Goal: Task Accomplishment & Management: Manage account settings

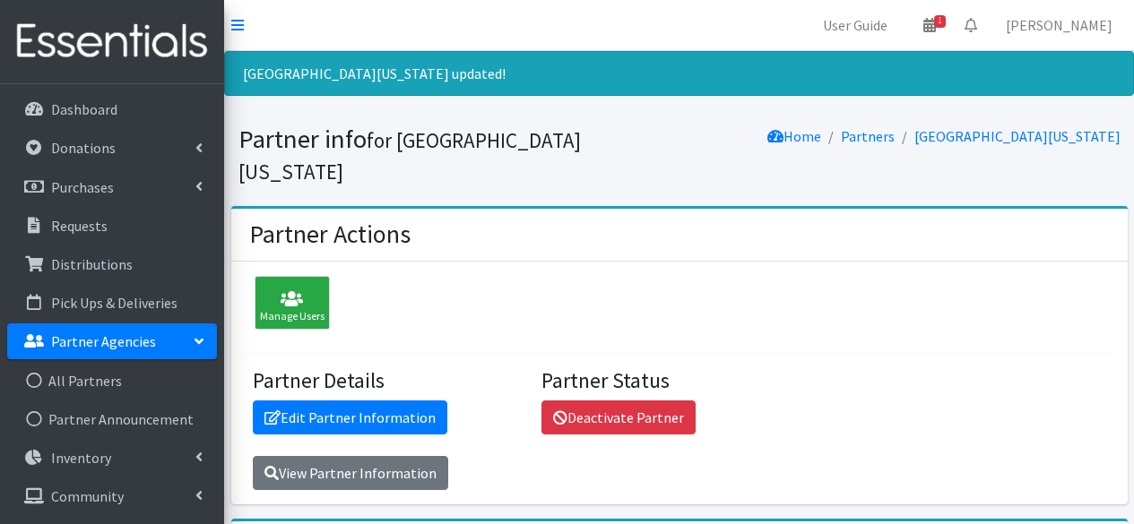
scroll to position [506, 0]
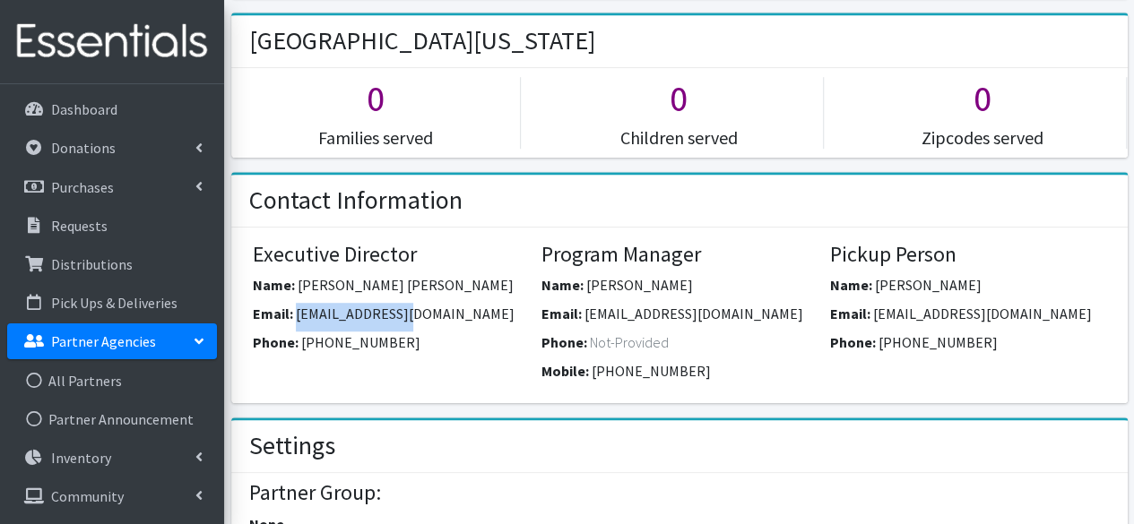
click at [91, 345] on p "Partner Agencies" at bounding box center [103, 342] width 105 height 18
click at [76, 342] on p "Partner Agencies" at bounding box center [103, 342] width 105 height 18
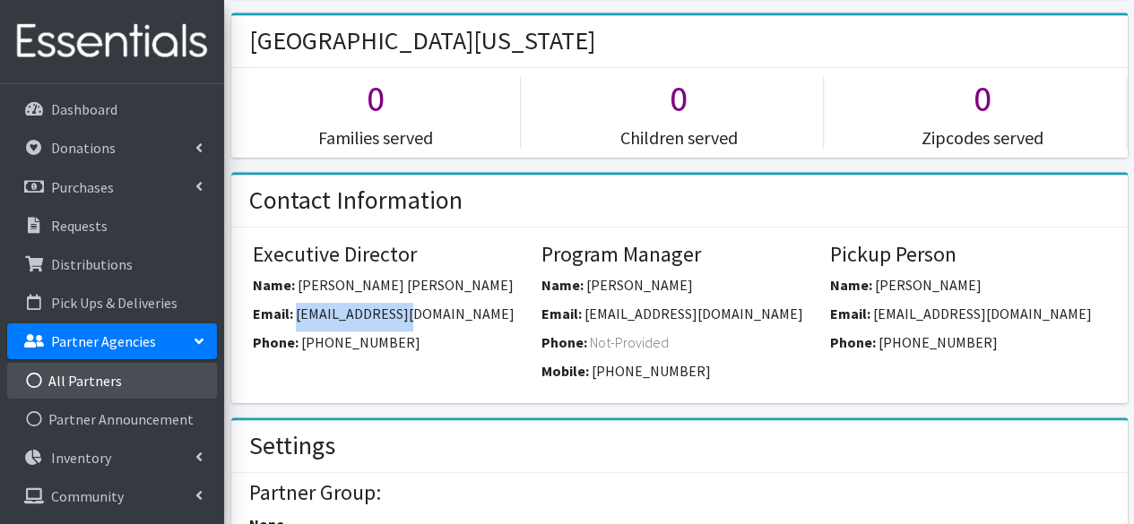
click at [84, 373] on link "All Partners" at bounding box center [112, 381] width 210 height 36
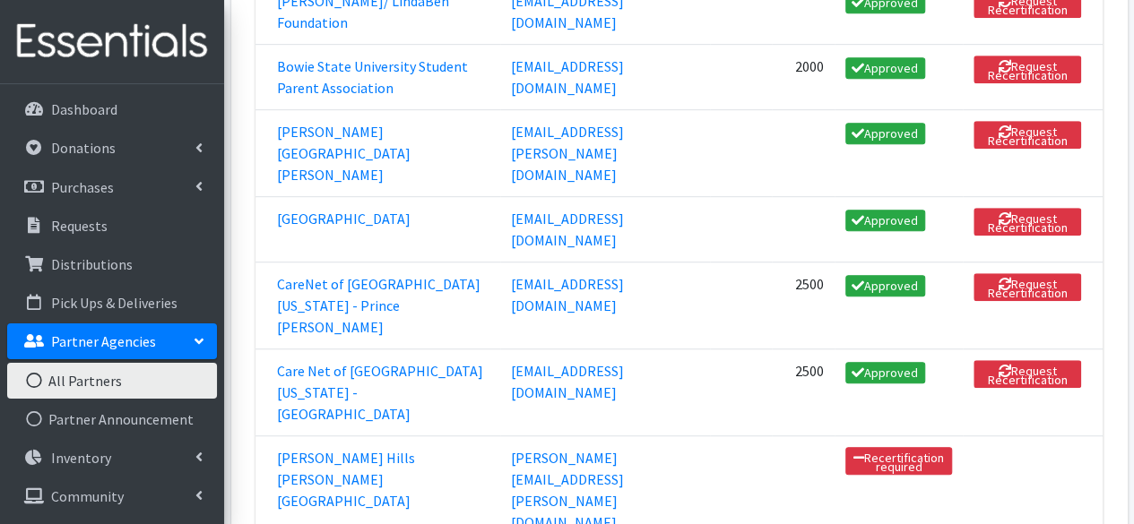
scroll to position [430, 0]
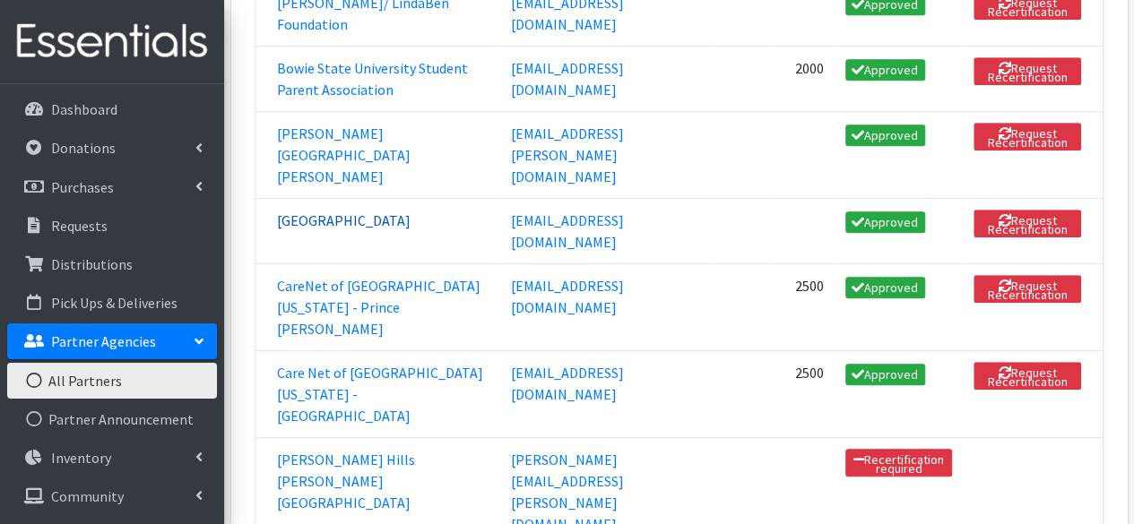
click at [328, 212] on link "Calvert County Judy Center" at bounding box center [344, 221] width 134 height 18
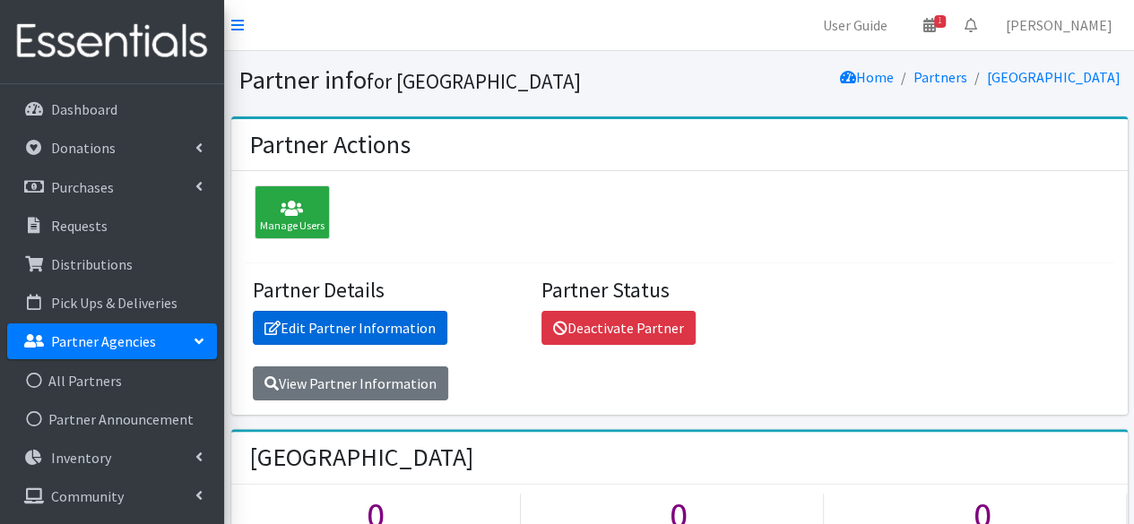
click at [364, 323] on link "Edit Partner Information" at bounding box center [350, 328] width 195 height 34
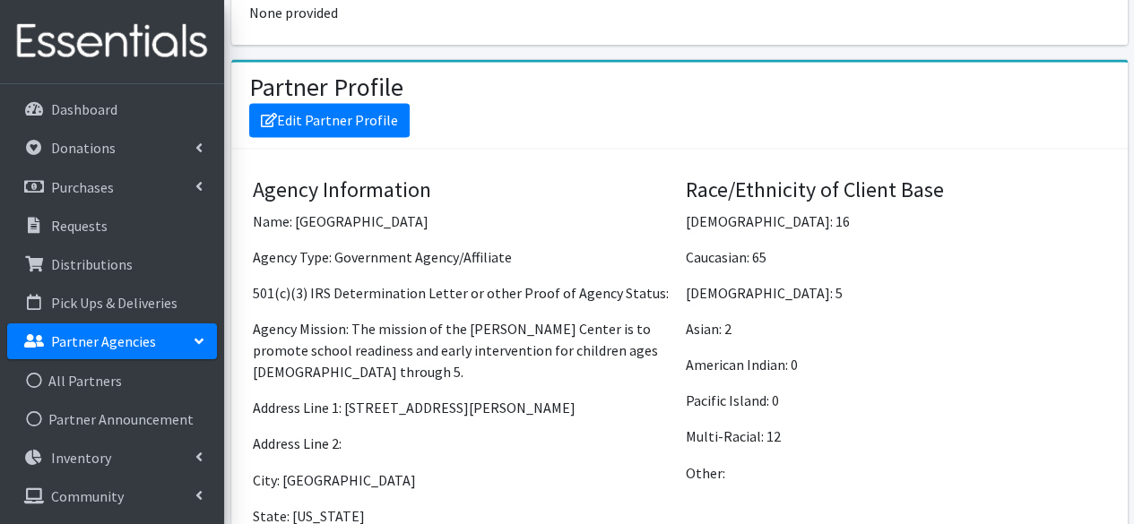
scroll to position [1040, 0]
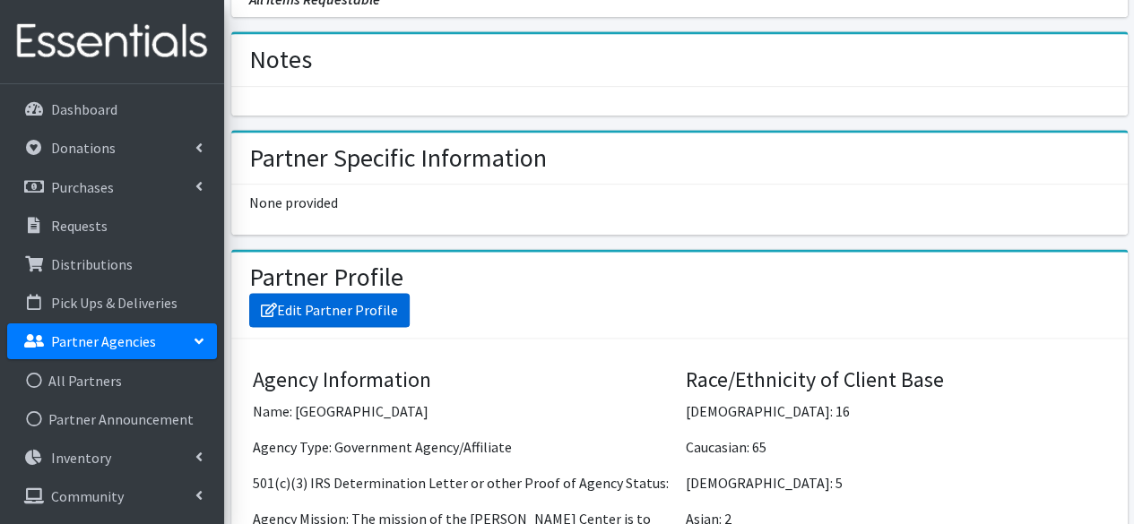
click at [350, 306] on link "Edit Partner Profile" at bounding box center [329, 310] width 160 height 34
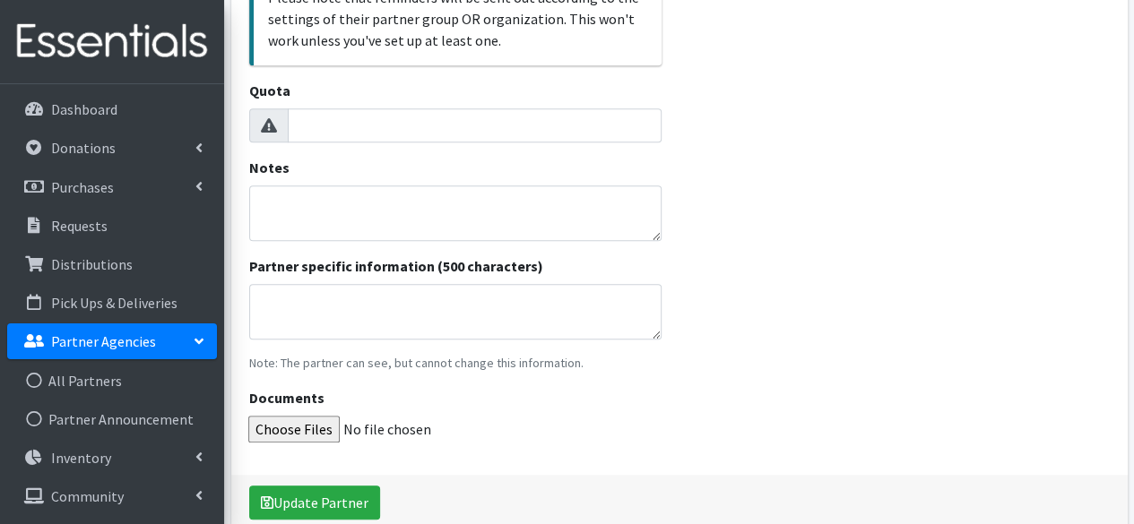
scroll to position [692, 0]
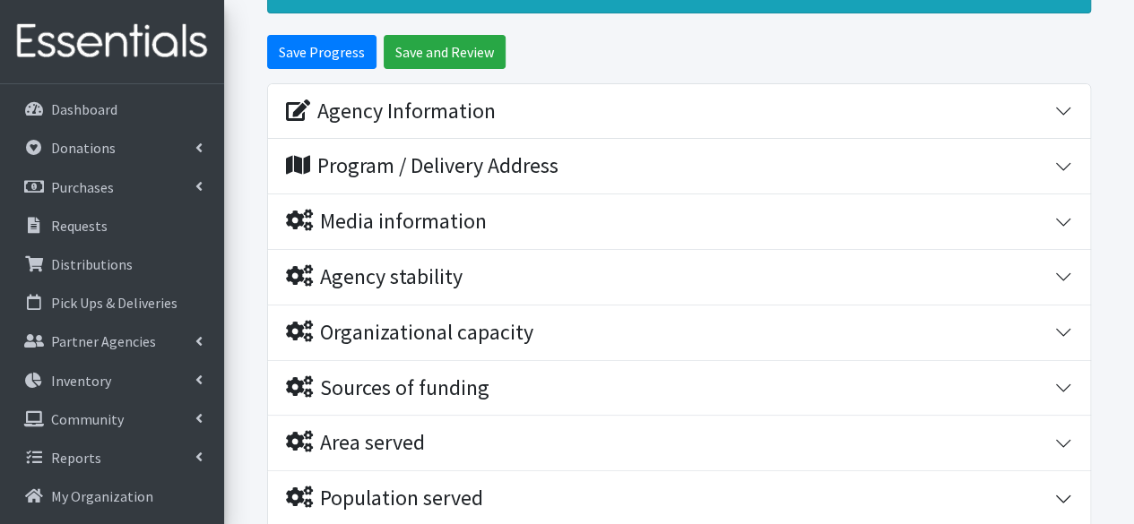
scroll to position [161, 0]
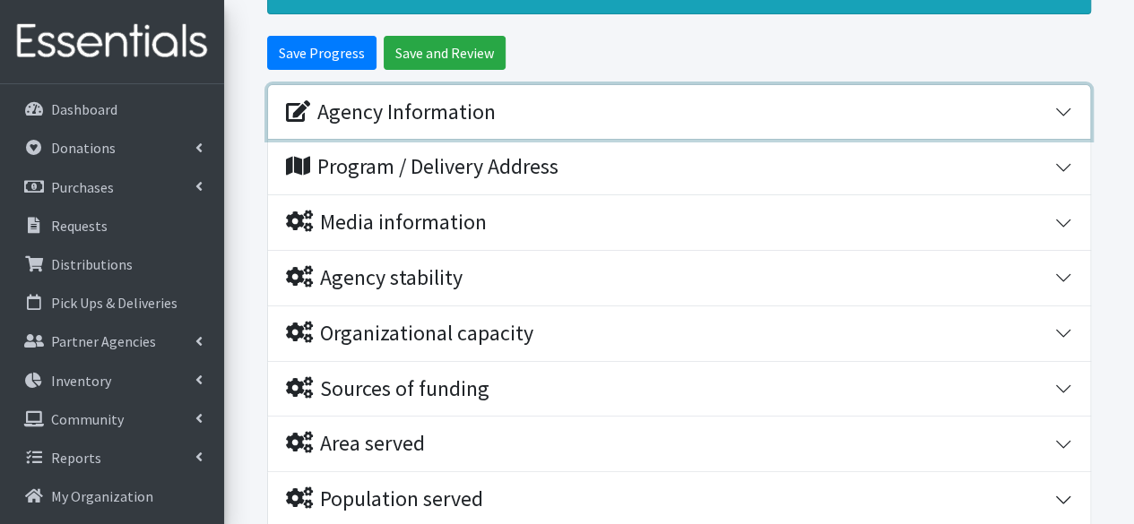
click at [738, 115] on div "Agency Information" at bounding box center [670, 112] width 768 height 26
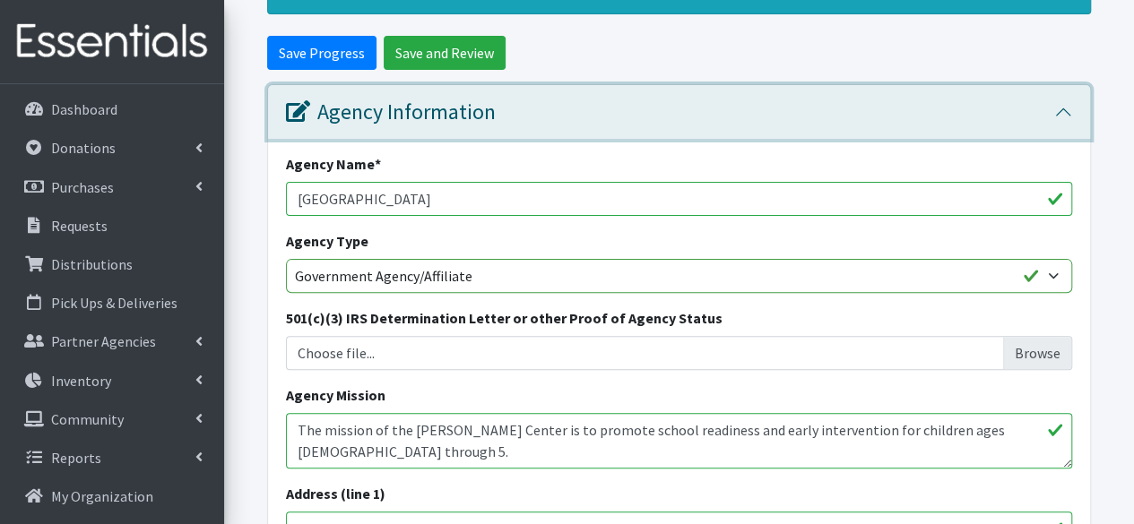
click at [738, 114] on div "Agency Information" at bounding box center [670, 112] width 768 height 26
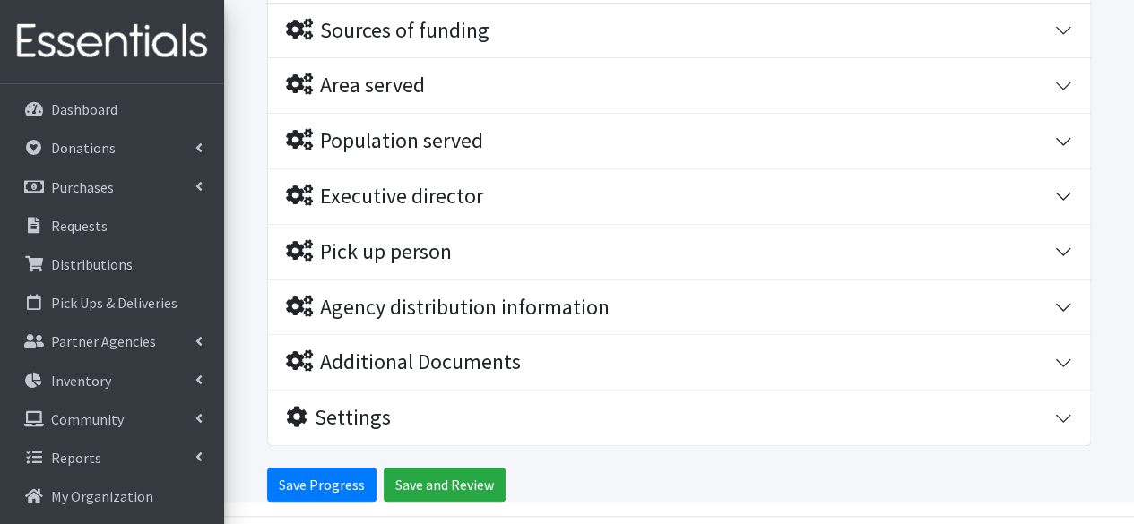
scroll to position [572, 0]
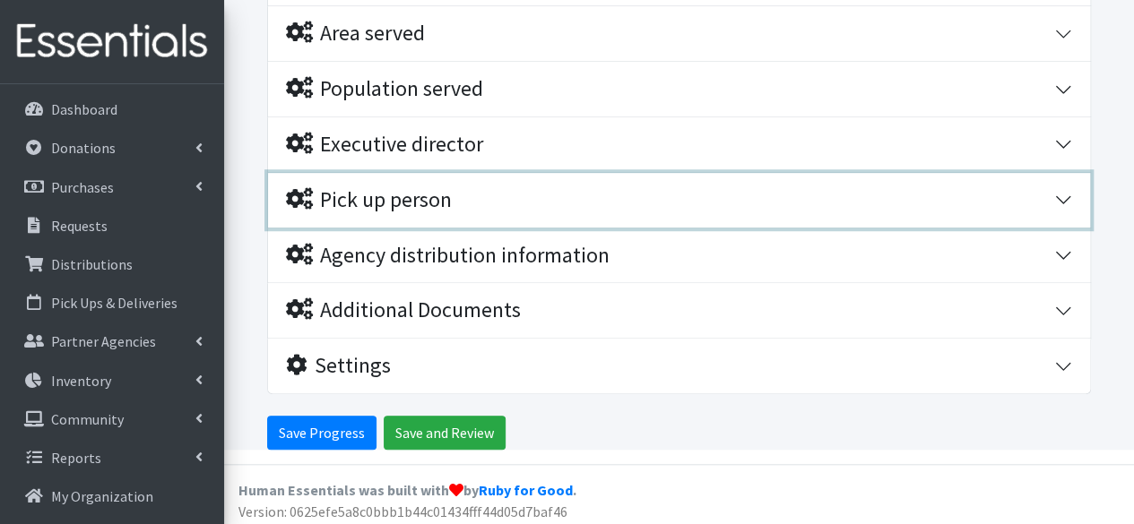
click at [896, 196] on div "Pick up person" at bounding box center [670, 200] width 768 height 26
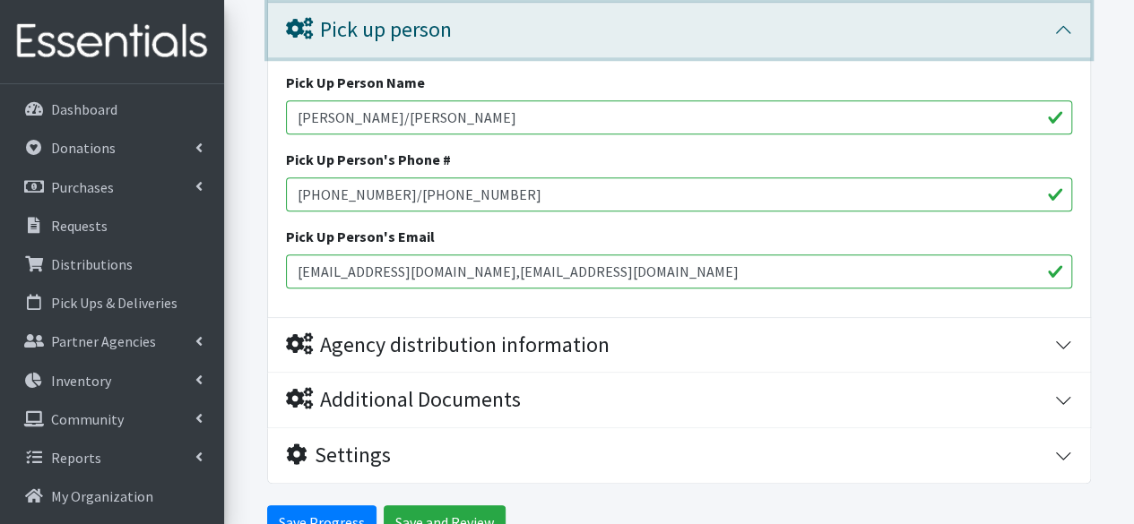
scroll to position [737, 0]
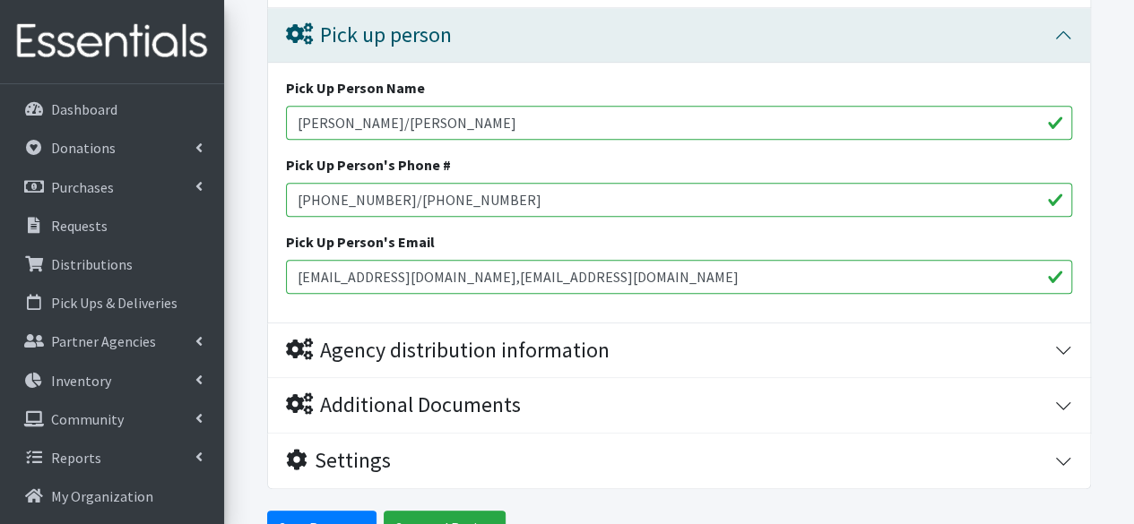
drag, startPoint x: 480, startPoint y: 268, endPoint x: 238, endPoint y: 264, distance: 241.1
click at [238, 264] on form "Save Progress Save and Review Agency Information Agency Name * Calvert County J…" at bounding box center [679, 2] width 910 height 1085
paste input "coffeys@calvertnet.k12.md.us"
type input "coffeys@calvertnet.k12.md.us ,easterlinv@calvertnet.k12.md.us"
drag, startPoint x: 375, startPoint y: 119, endPoint x: 283, endPoint y: 105, distance: 92.5
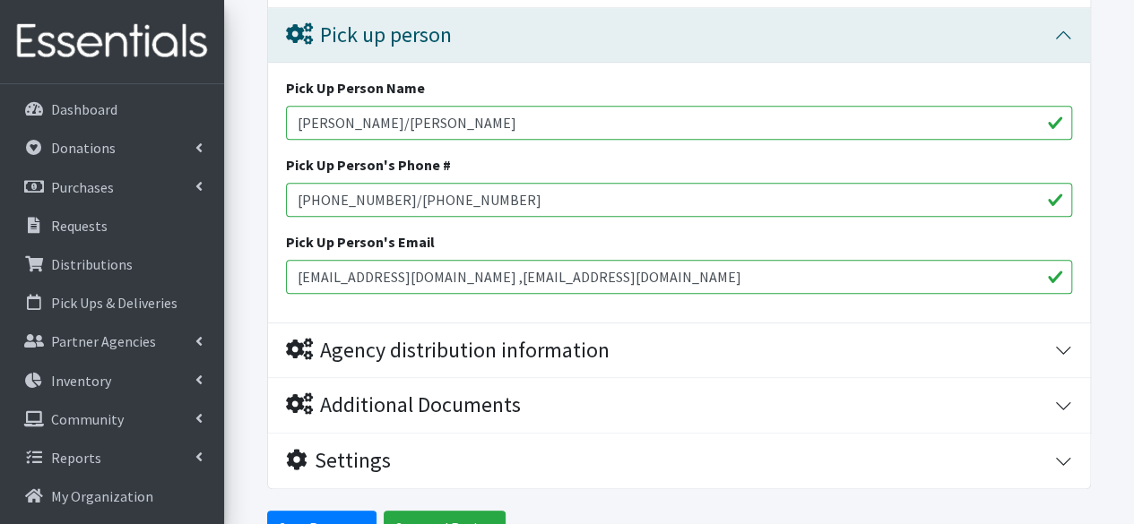
click at [283, 105] on div "Pick Up Person Name Alison Vercoe/Valerie Easterlin Pick Up Person's Phone # 44…" at bounding box center [679, 193] width 822 height 260
paste input "Sara Coffey at 443-550-8726"
drag, startPoint x: 461, startPoint y: 116, endPoint x: 385, endPoint y: 112, distance: 76.3
click at [385, 112] on input "Sara Coffey at 443-550-8726/Valerie Easterlin" at bounding box center [679, 123] width 786 height 34
type input "Sara Coffey/Valerie Easterlin"
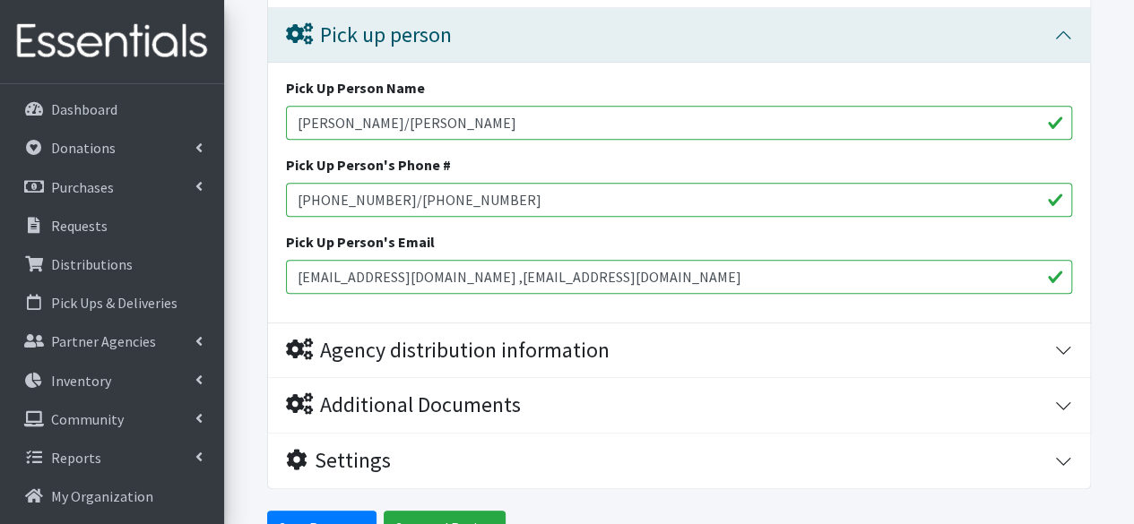
drag, startPoint x: 376, startPoint y: 195, endPoint x: 270, endPoint y: 186, distance: 107.1
click at [270, 186] on div "Pick Up Person Name Sara Coffey/Valerie Easterlin Pick Up Person's Phone # 443-…" at bounding box center [679, 193] width 822 height 260
paste input "6"
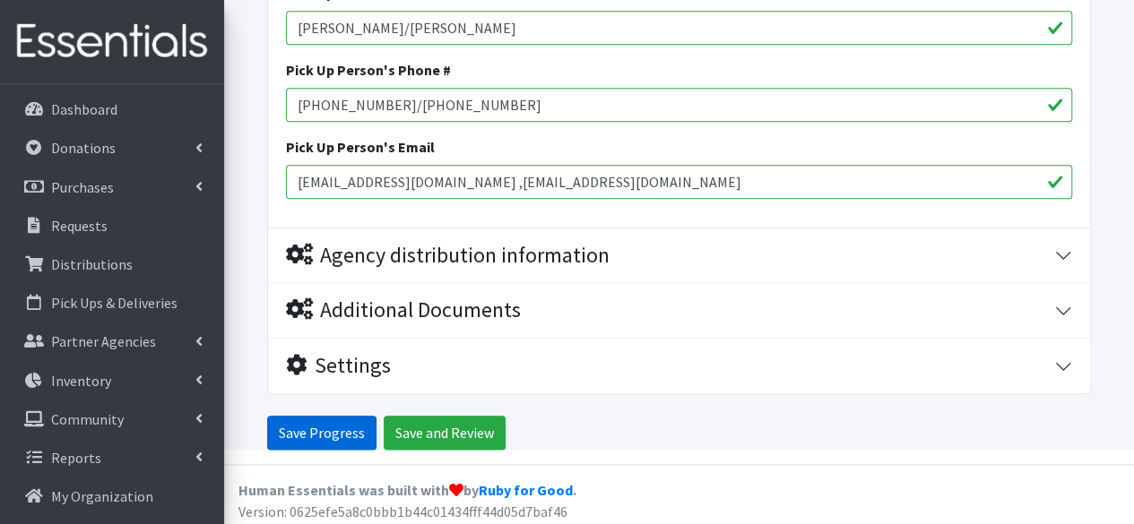
type input "443-550-8726/443-550-8077"
drag, startPoint x: 305, startPoint y: 433, endPoint x: 459, endPoint y: 431, distance: 154.2
click at [459, 431] on div "Save Progress Save and Review" at bounding box center [679, 433] width 824 height 34
click at [459, 431] on input "Save and Review" at bounding box center [445, 433] width 122 height 34
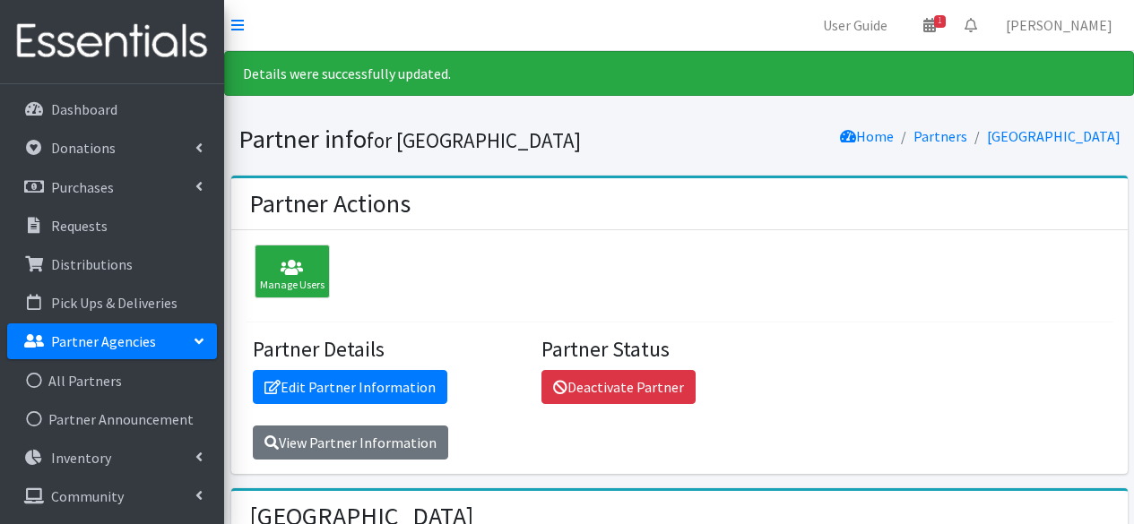
scroll to position [1328, 0]
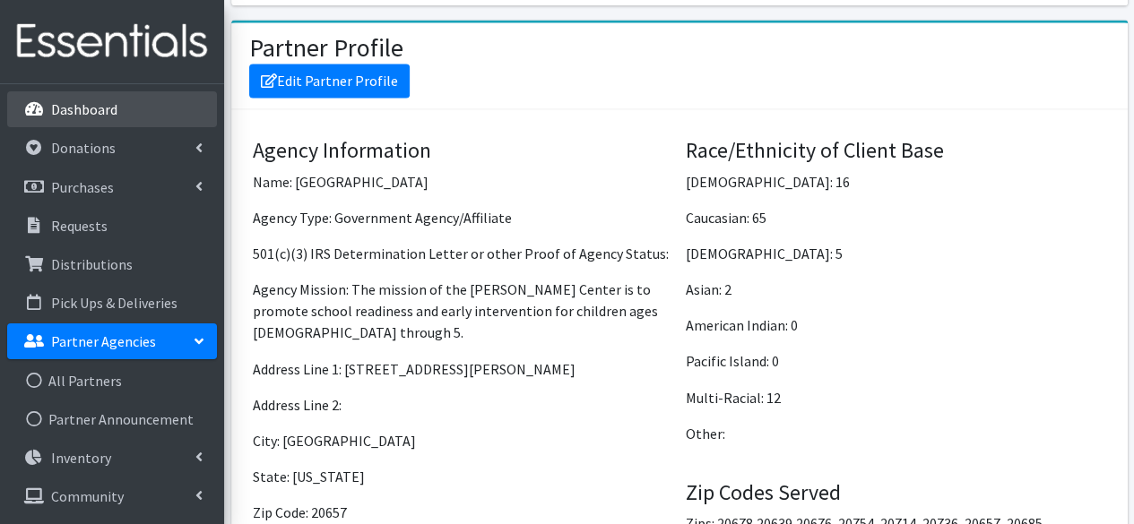
click at [99, 101] on p "Dashboard" at bounding box center [84, 109] width 66 height 18
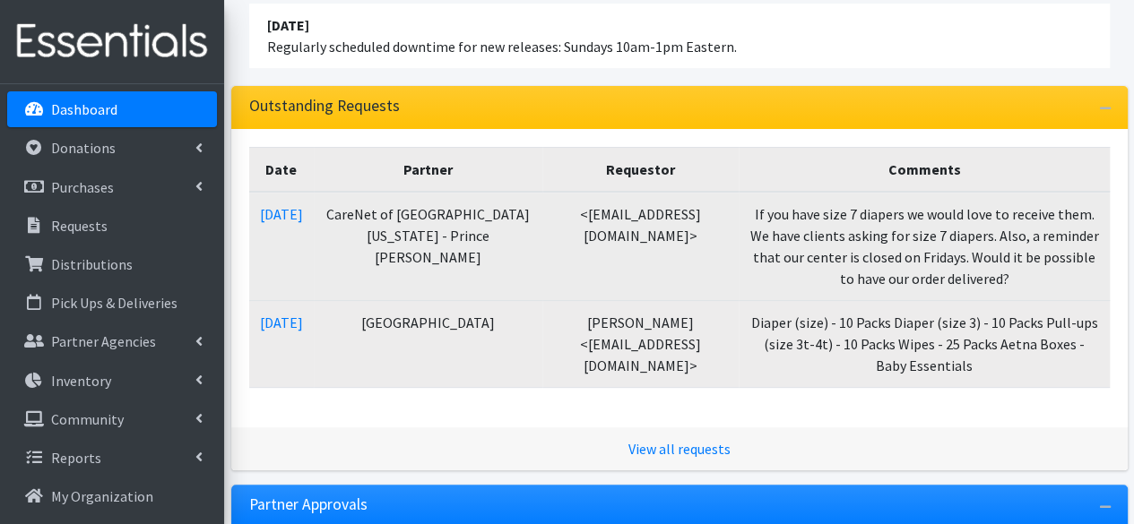
scroll to position [178, 0]
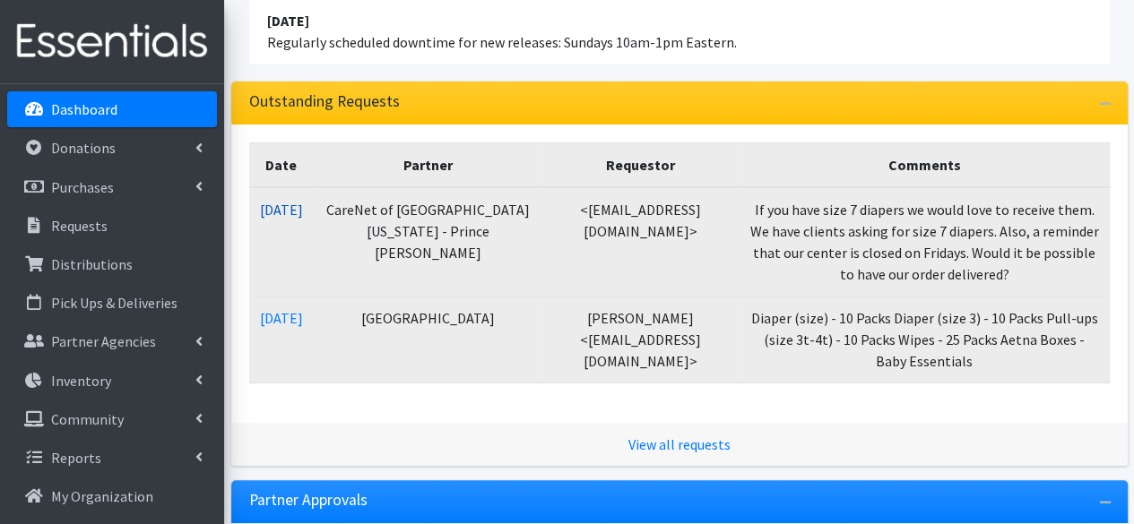
click at [303, 211] on link "11/06/2024" at bounding box center [281, 210] width 43 height 18
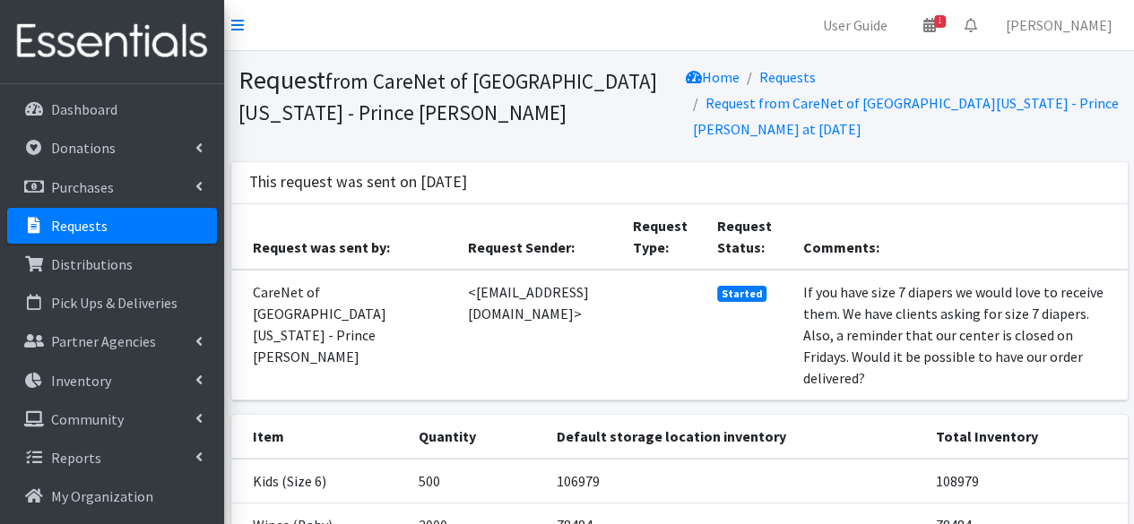
scroll to position [179, 0]
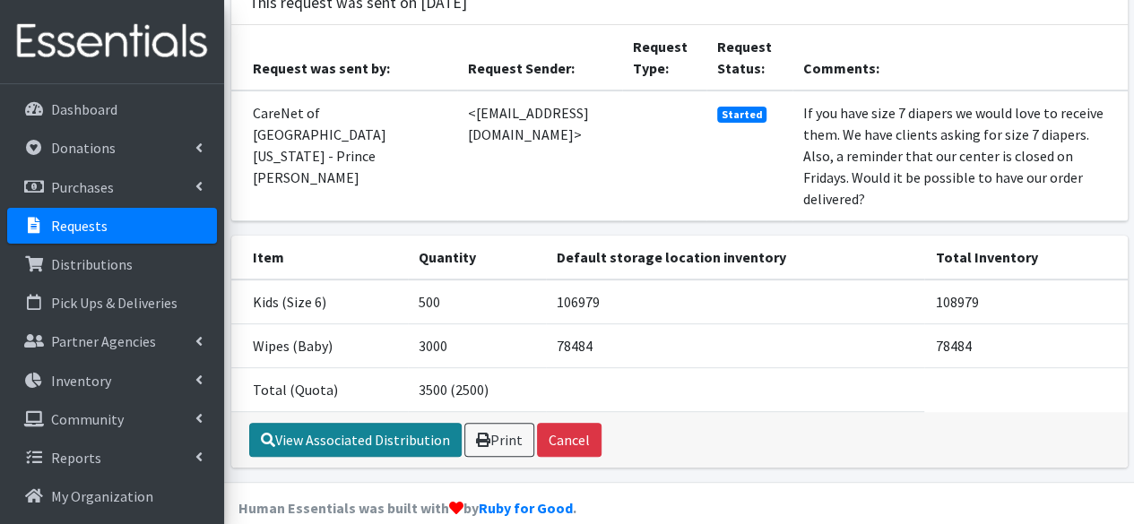
click at [337, 423] on link "View Associated Distribution" at bounding box center [355, 440] width 212 height 34
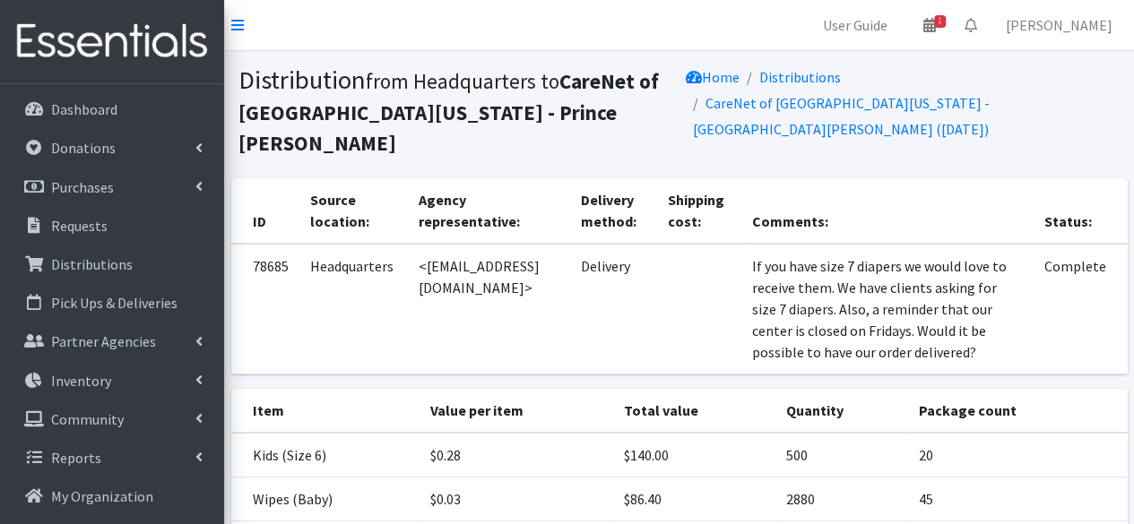
scroll to position [231, 0]
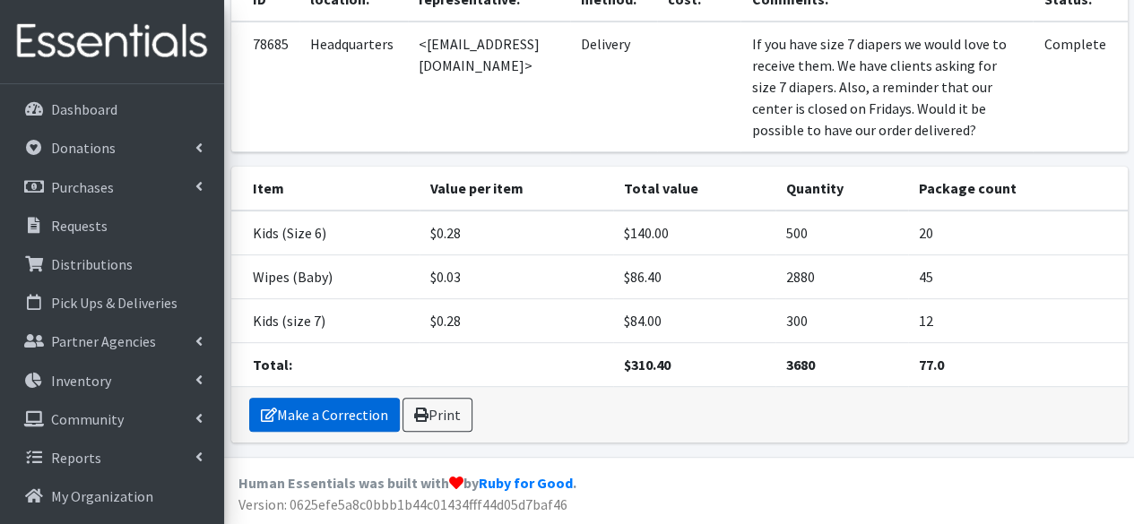
click at [342, 411] on link "Make a Correction" at bounding box center [324, 415] width 151 height 34
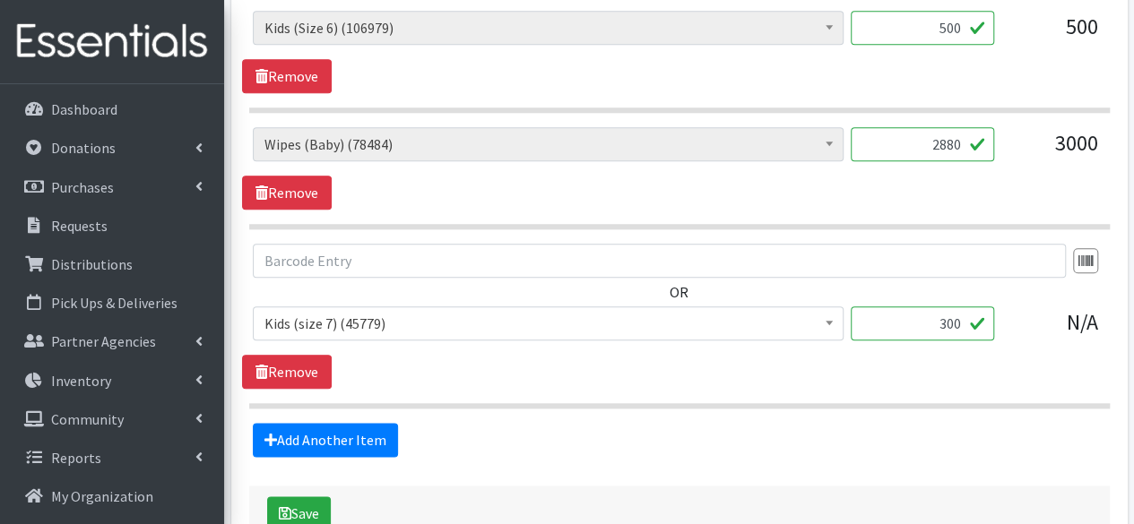
scroll to position [990, 0]
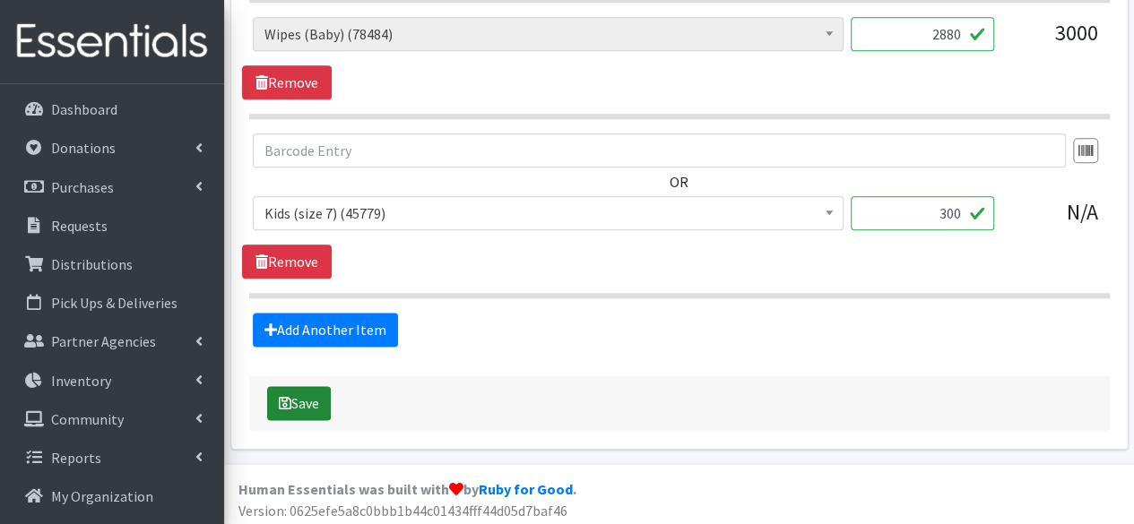
click at [307, 386] on button "Save" at bounding box center [299, 403] width 64 height 34
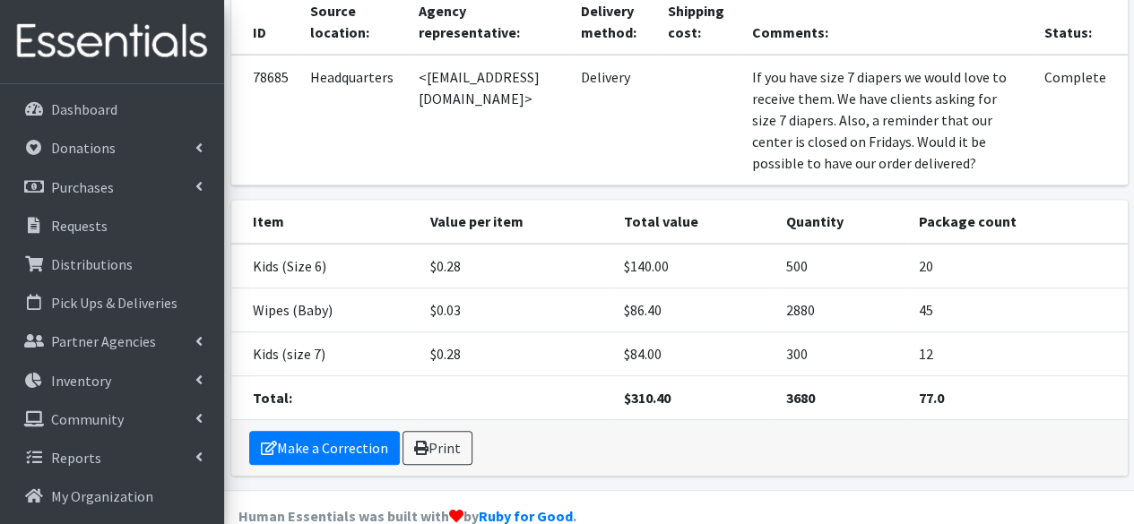
scroll to position [250, 0]
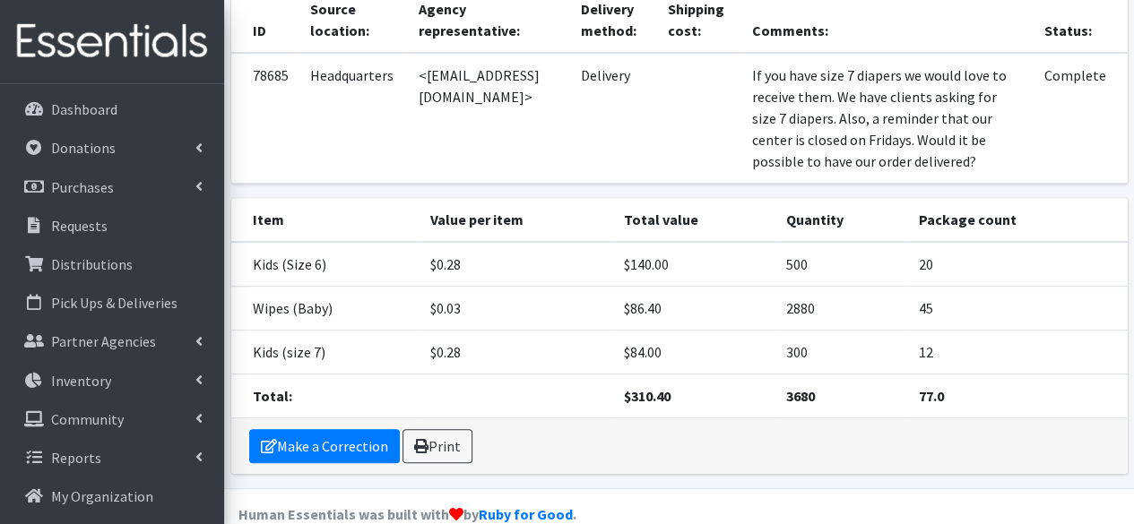
click at [99, 82] on link at bounding box center [112, 42] width 224 height 84
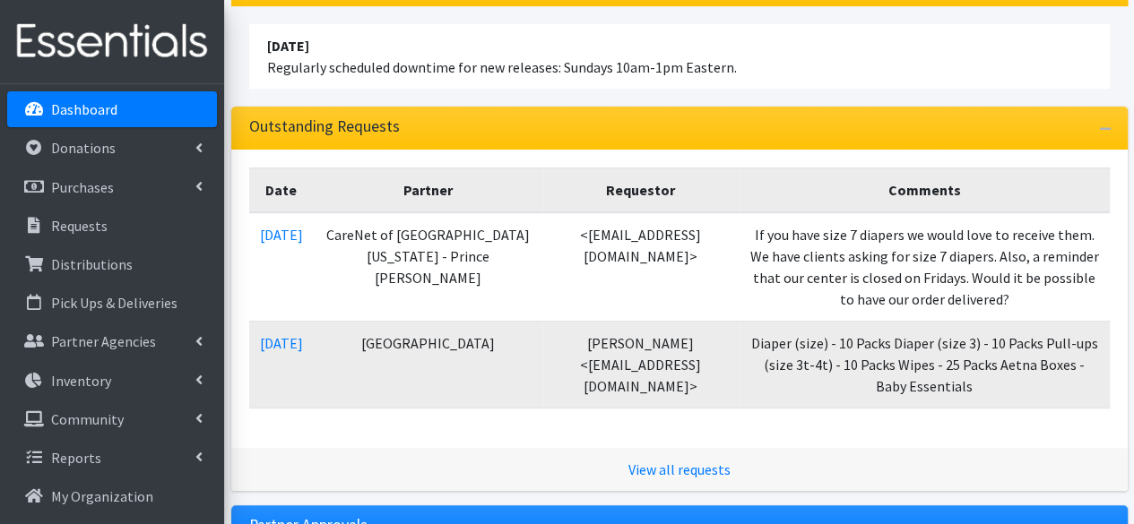
scroll to position [154, 0]
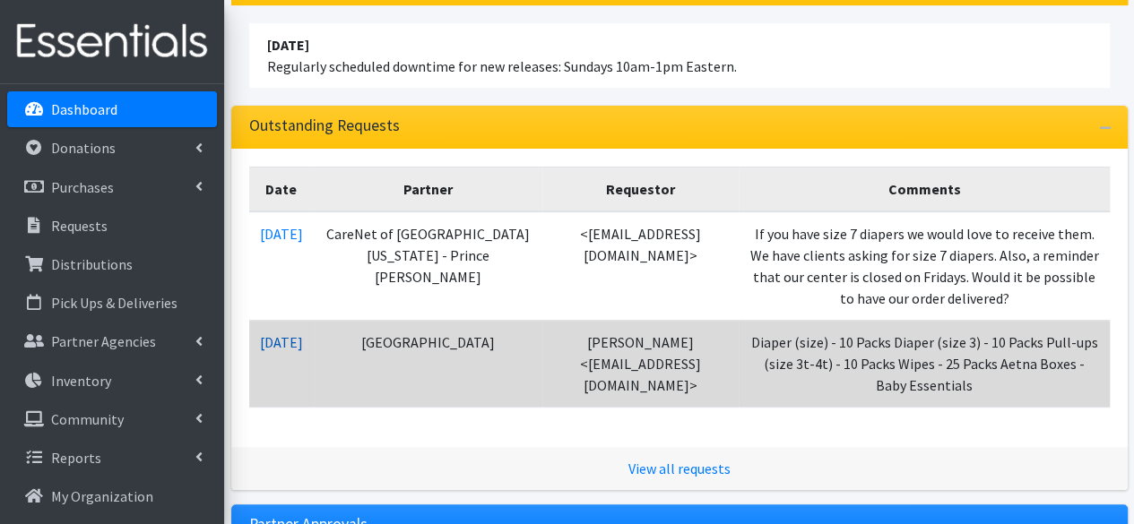
click at [276, 334] on link "[DATE]" at bounding box center [281, 342] width 43 height 18
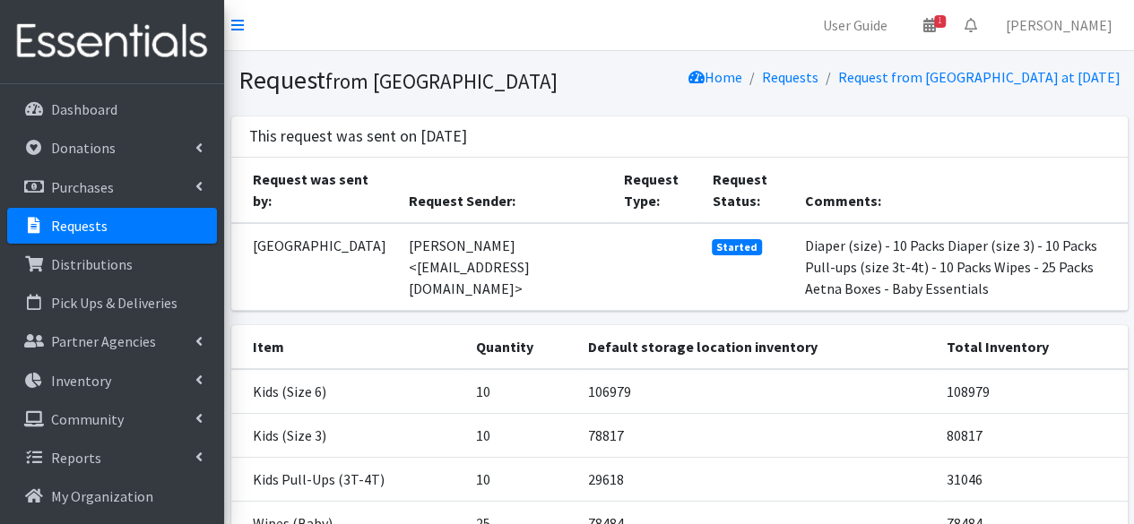
scroll to position [220, 0]
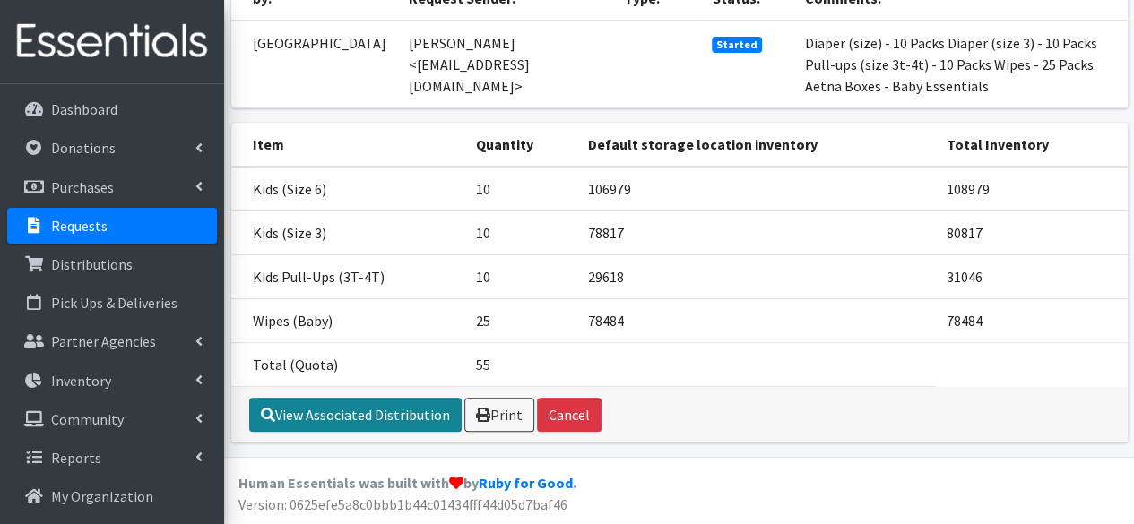
click at [373, 420] on link "View Associated Distribution" at bounding box center [355, 415] width 212 height 34
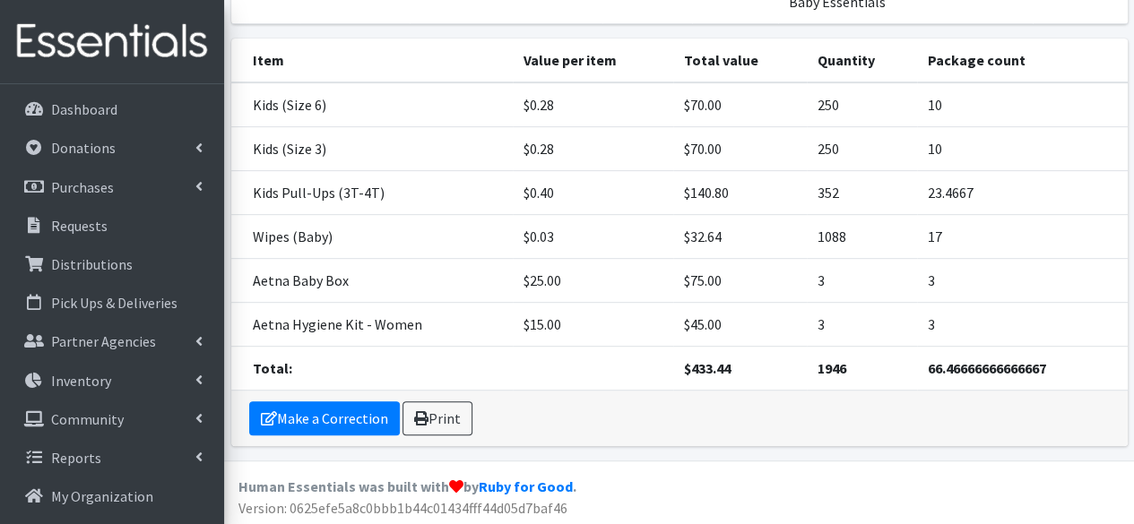
scroll to position [298, 0]
click at [359, 411] on link "Make a Correction" at bounding box center [324, 419] width 151 height 34
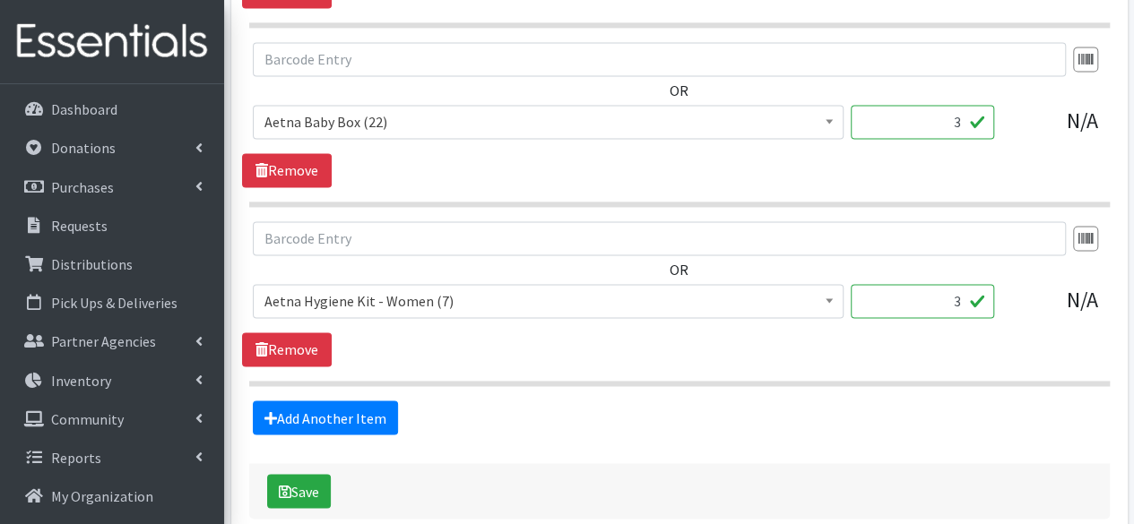
scroll to position [1353, 0]
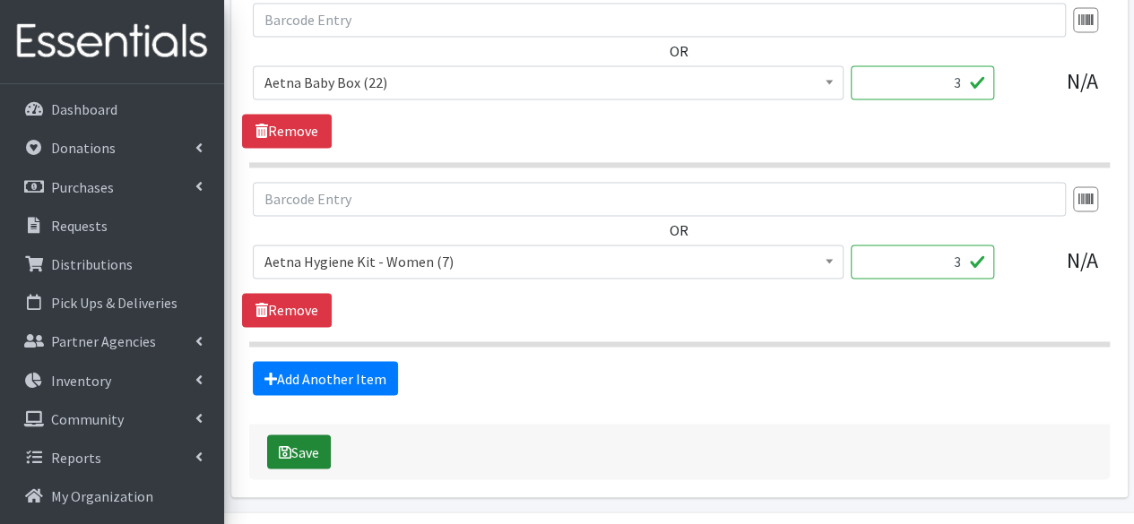
click at [303, 442] on button "Save" at bounding box center [299, 452] width 64 height 34
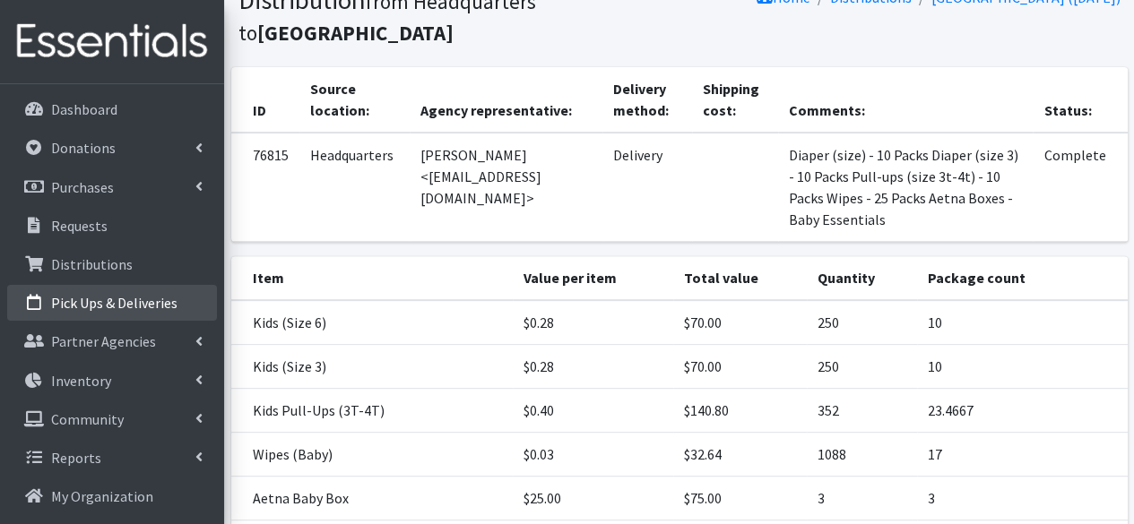
scroll to position [199, 0]
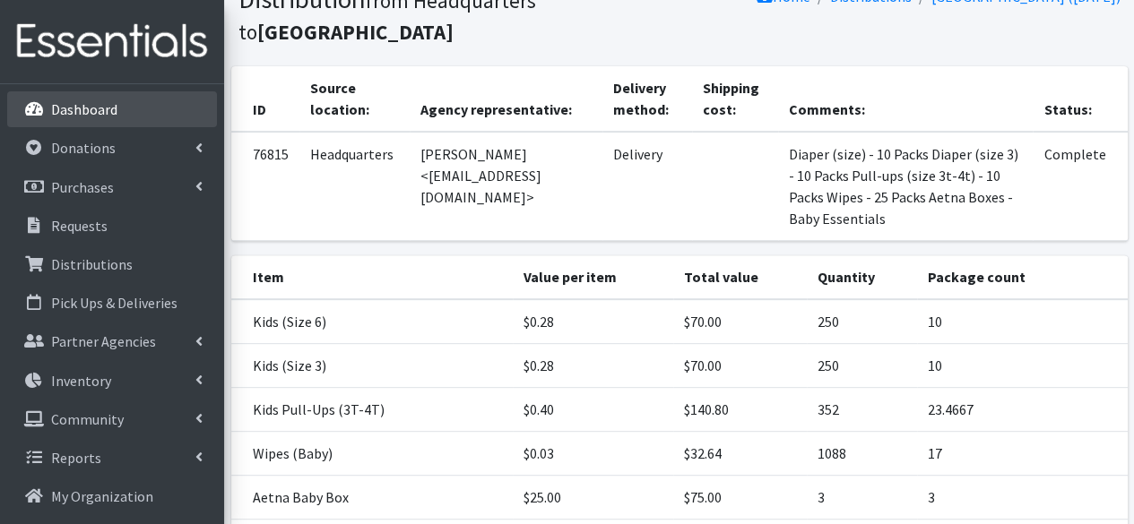
click at [81, 112] on p "Dashboard" at bounding box center [84, 109] width 66 height 18
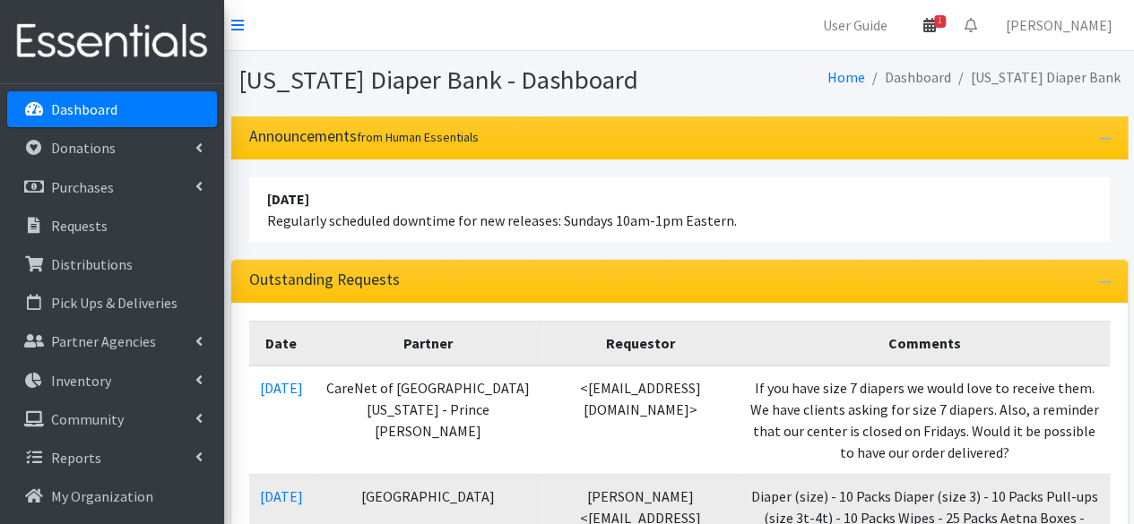
click at [936, 22] on icon at bounding box center [929, 25] width 13 height 14
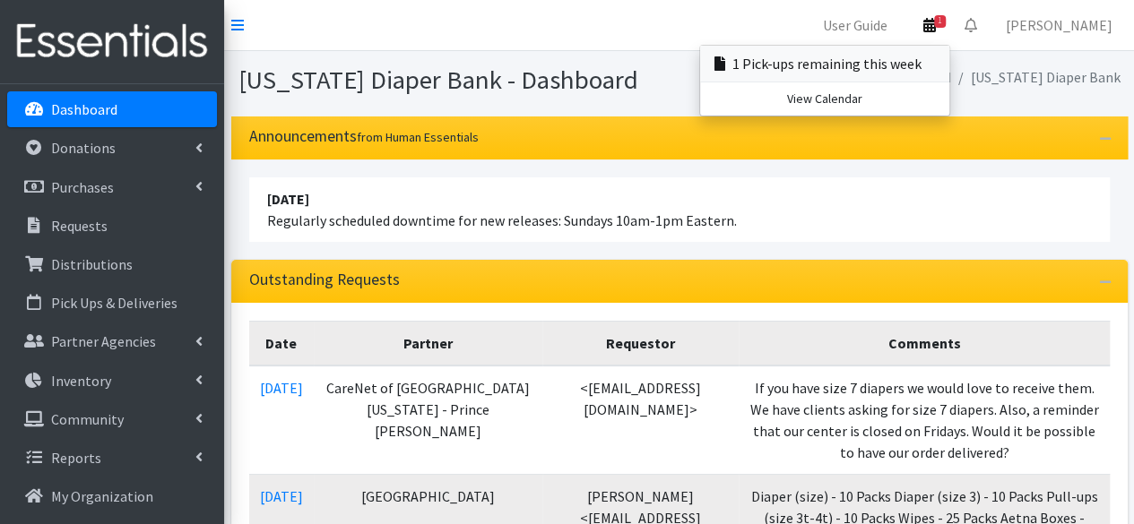
click at [946, 65] on link "1 Pick-ups remaining this week" at bounding box center [824, 64] width 249 height 36
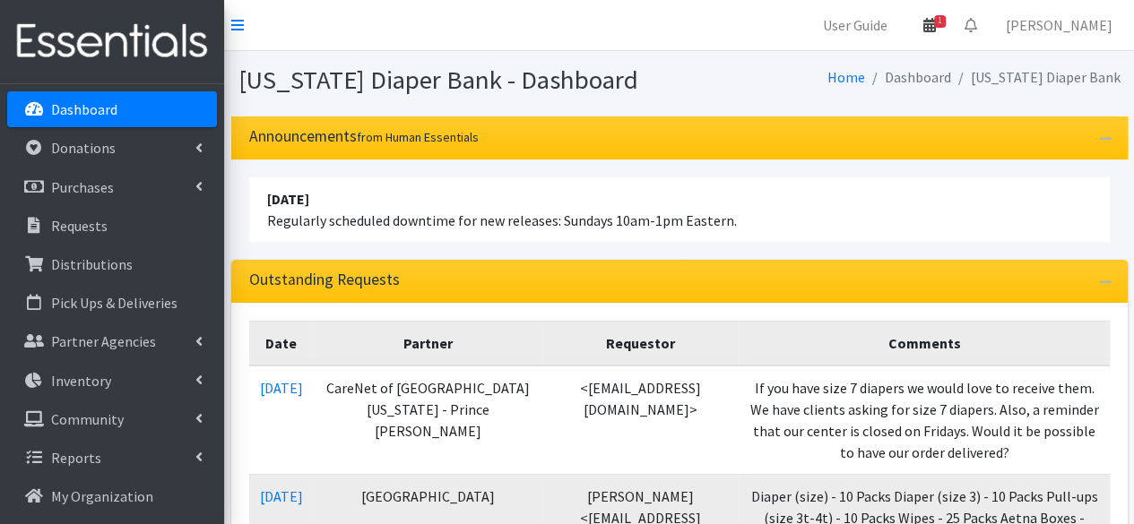
click at [936, 26] on icon at bounding box center [929, 25] width 13 height 14
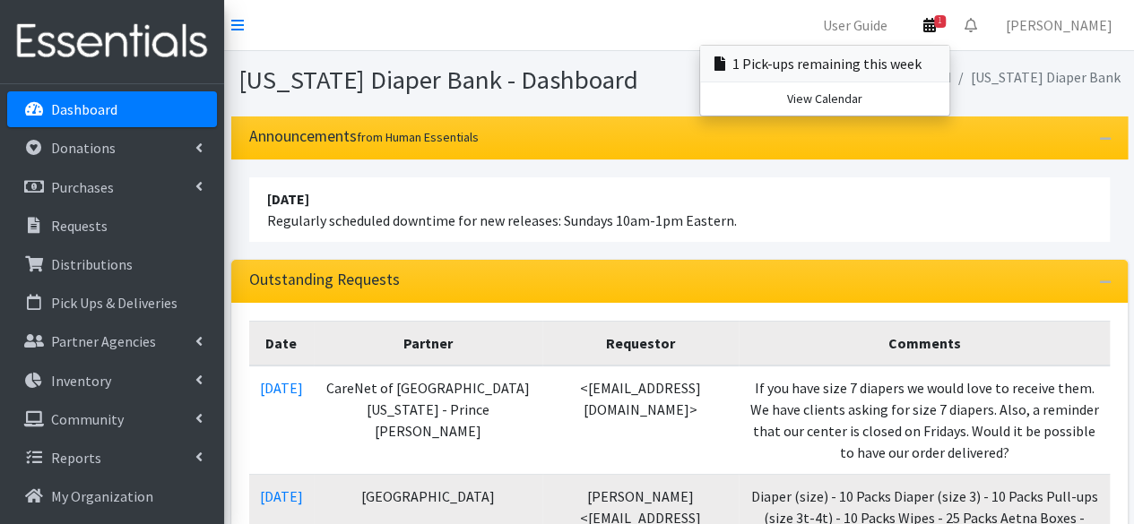
click at [917, 62] on link "1 Pick-ups remaining this week" at bounding box center [824, 64] width 249 height 36
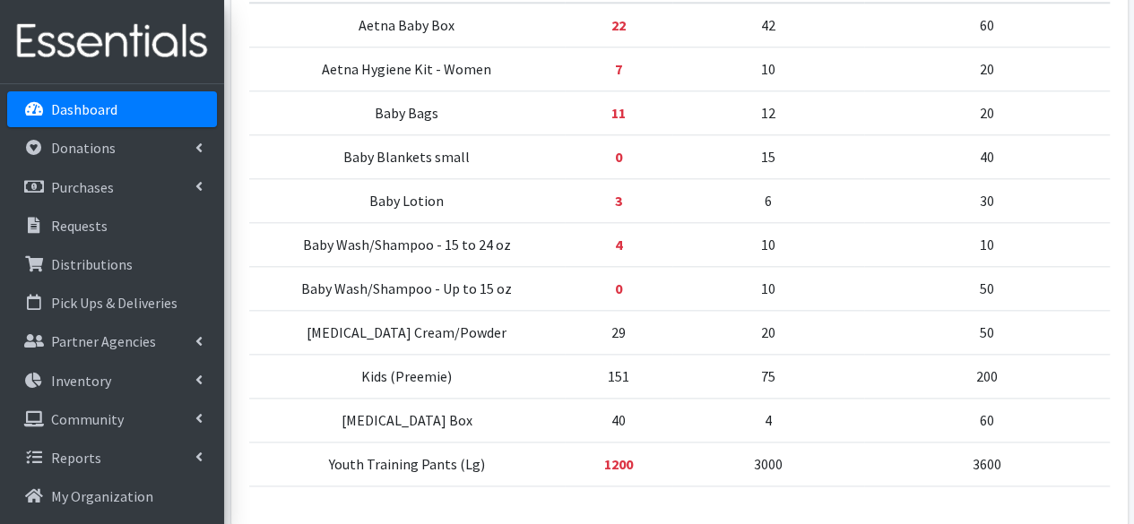
scroll to position [976, 0]
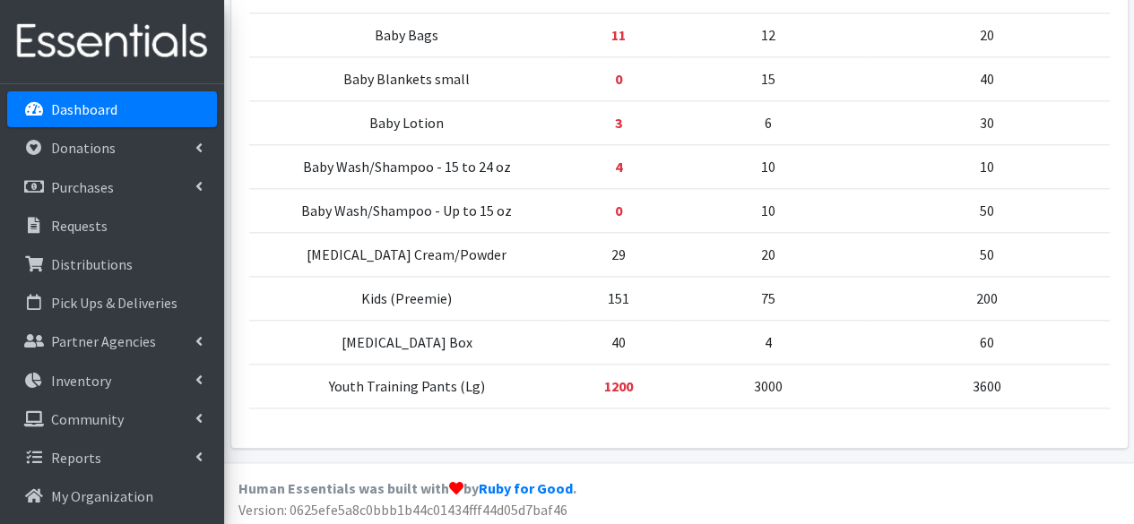
click at [69, 112] on p "Dashboard" at bounding box center [84, 109] width 66 height 18
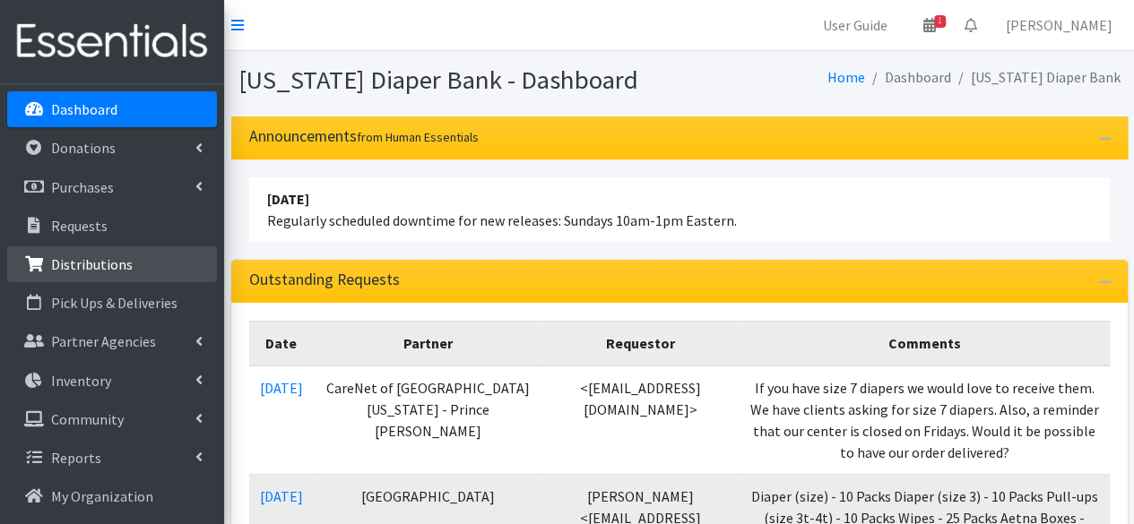
click at [145, 268] on link "Distributions" at bounding box center [112, 264] width 210 height 36
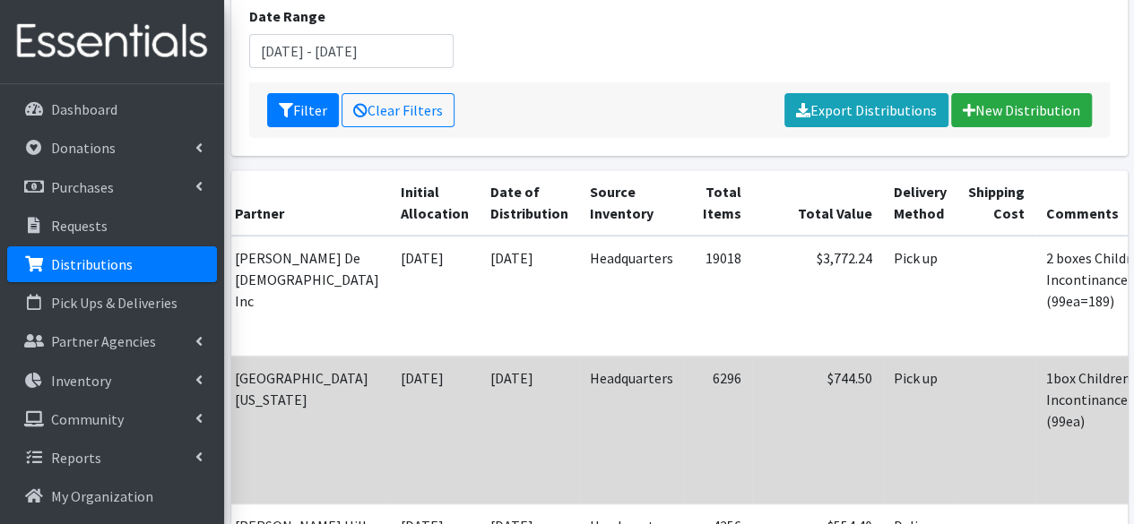
scroll to position [279, 0]
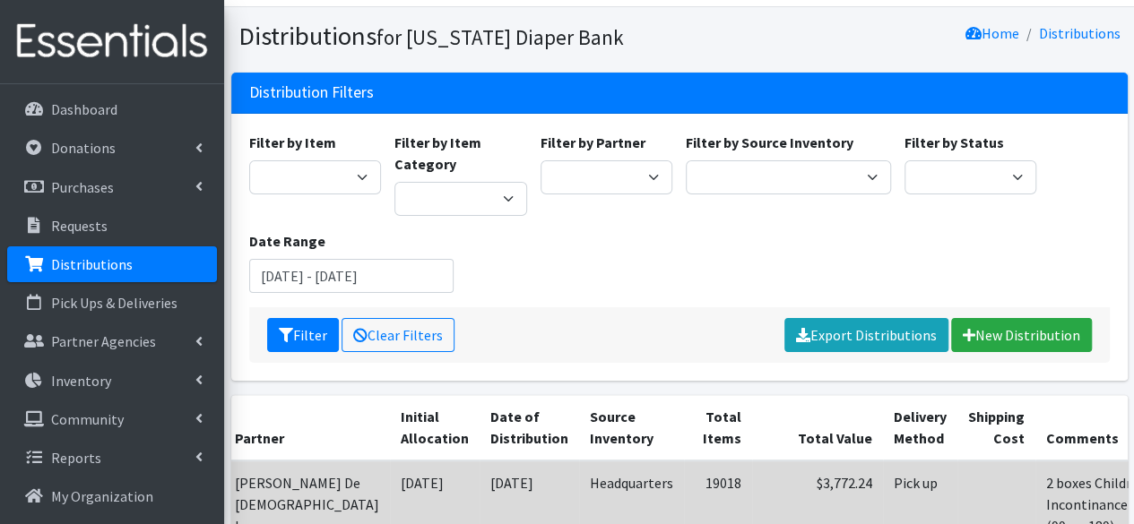
scroll to position [37, 0]
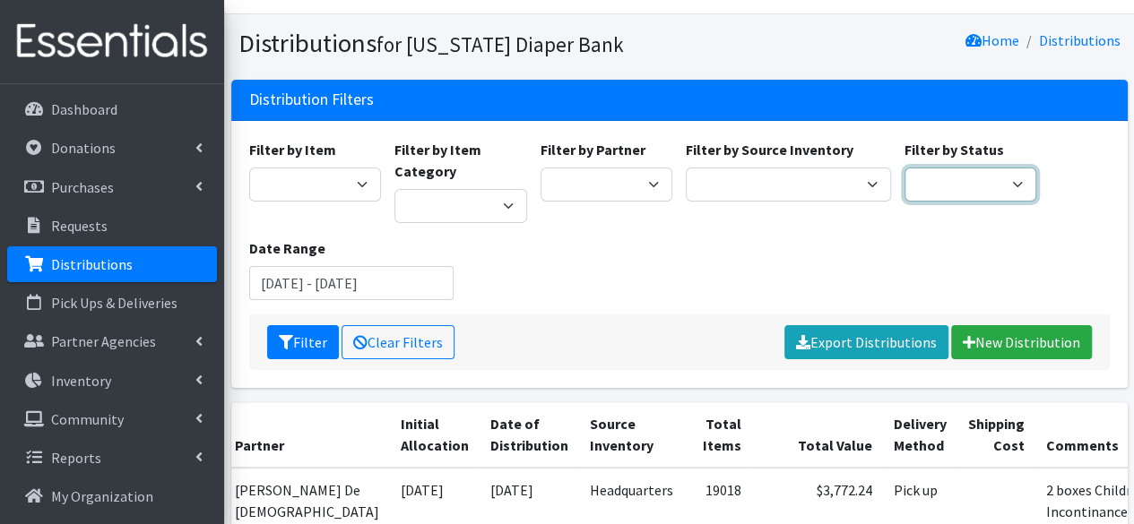
click at [1016, 183] on select "Scheduled Complete" at bounding box center [970, 185] width 133 height 34
select select "5"
click at [904, 168] on select "Scheduled Complete" at bounding box center [970, 185] width 133 height 34
click at [339, 281] on input "August 13, 2025 - November 13, 2025" at bounding box center [351, 283] width 205 height 34
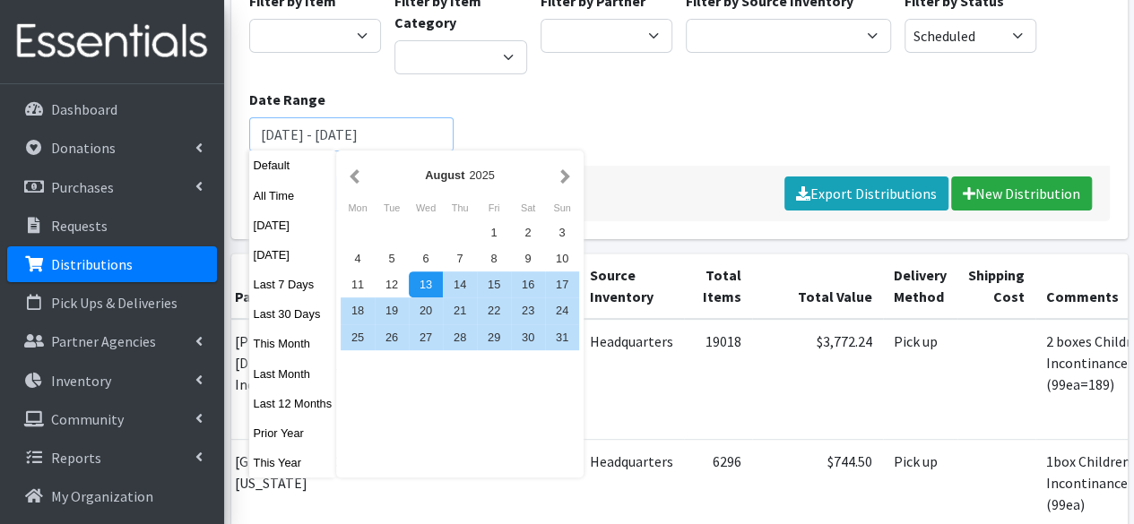
scroll to position [187, 0]
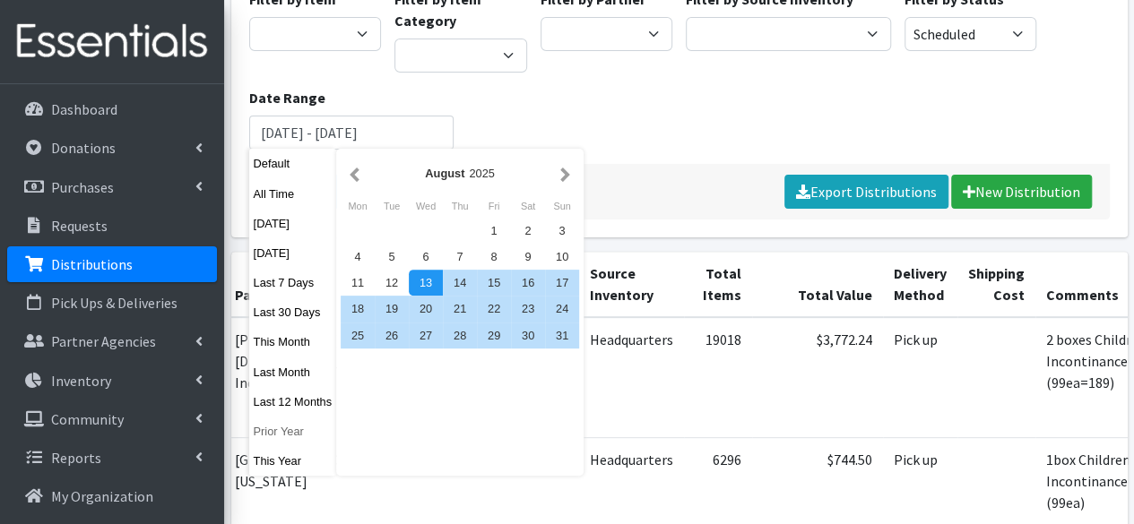
click at [280, 436] on button "Prior Year" at bounding box center [293, 432] width 88 height 26
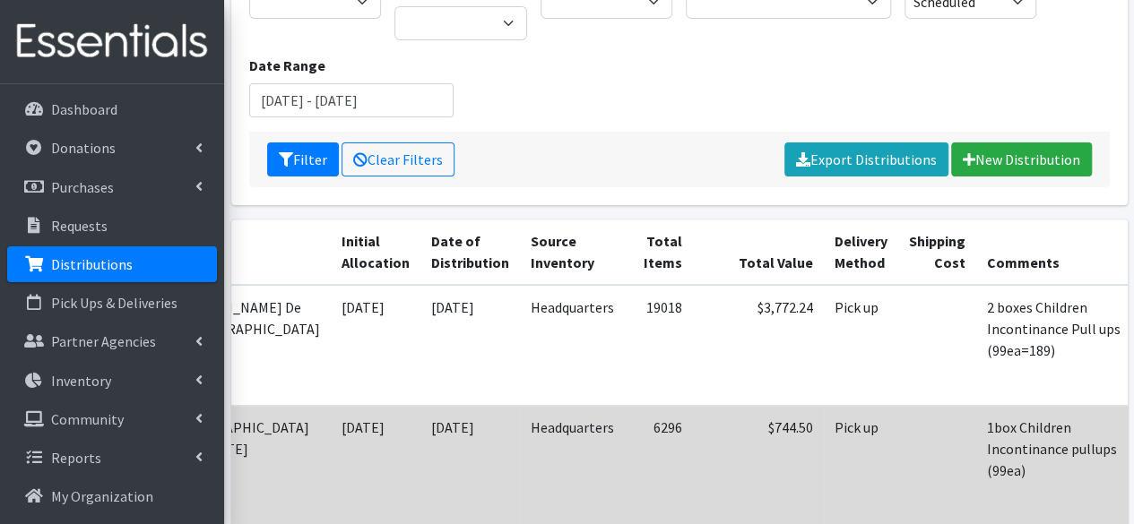
scroll to position [218, 0]
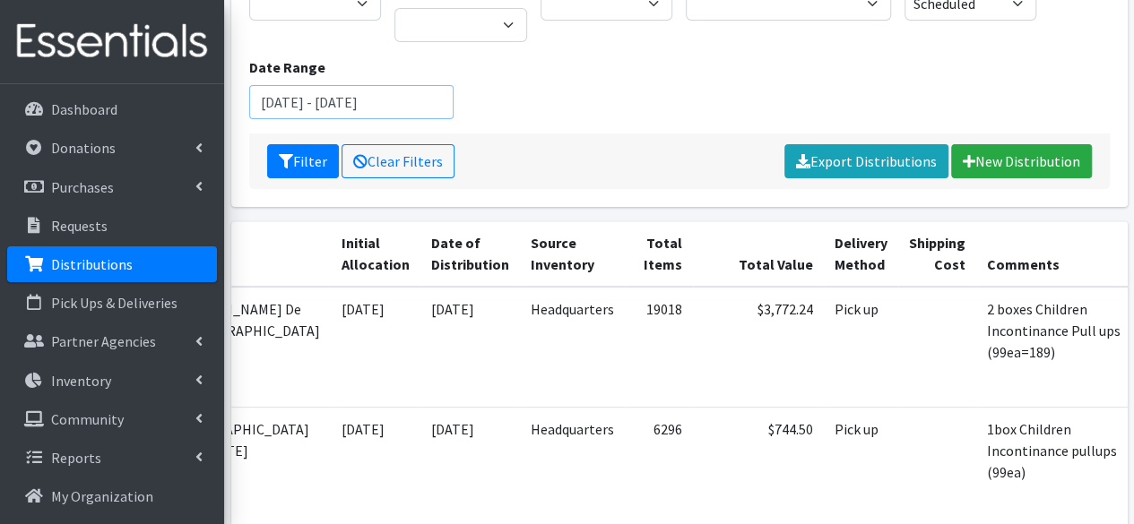
click at [329, 110] on input "January 1, 2024 - December 31, 2024" at bounding box center [351, 102] width 205 height 34
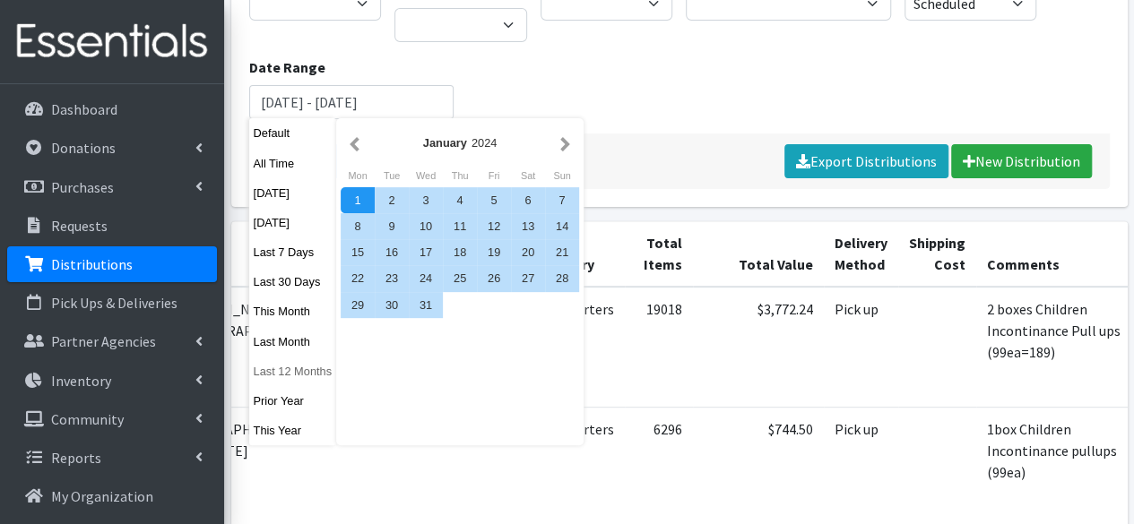
click at [281, 369] on button "Last 12 Months" at bounding box center [293, 372] width 88 height 26
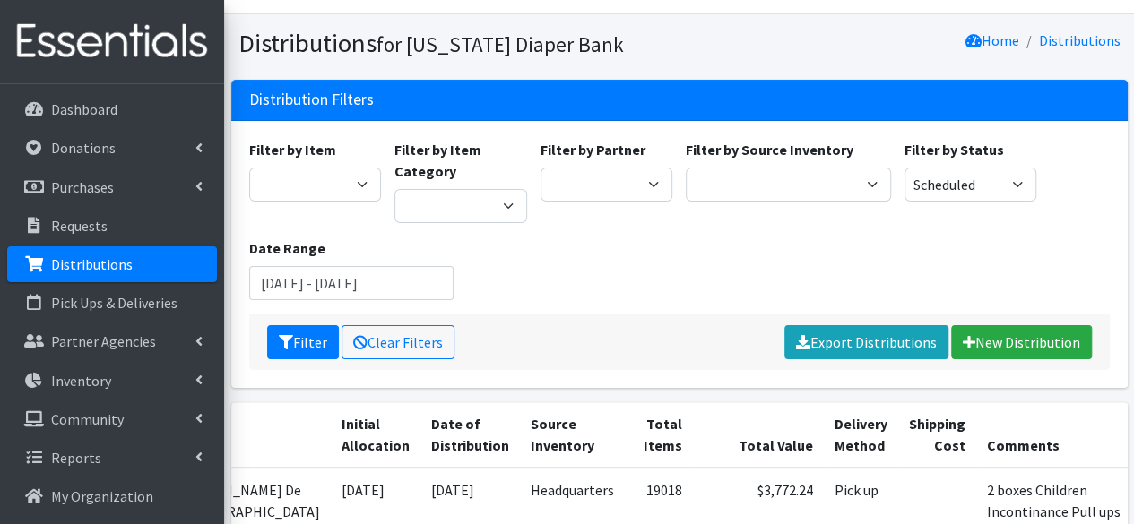
scroll to position [31, 0]
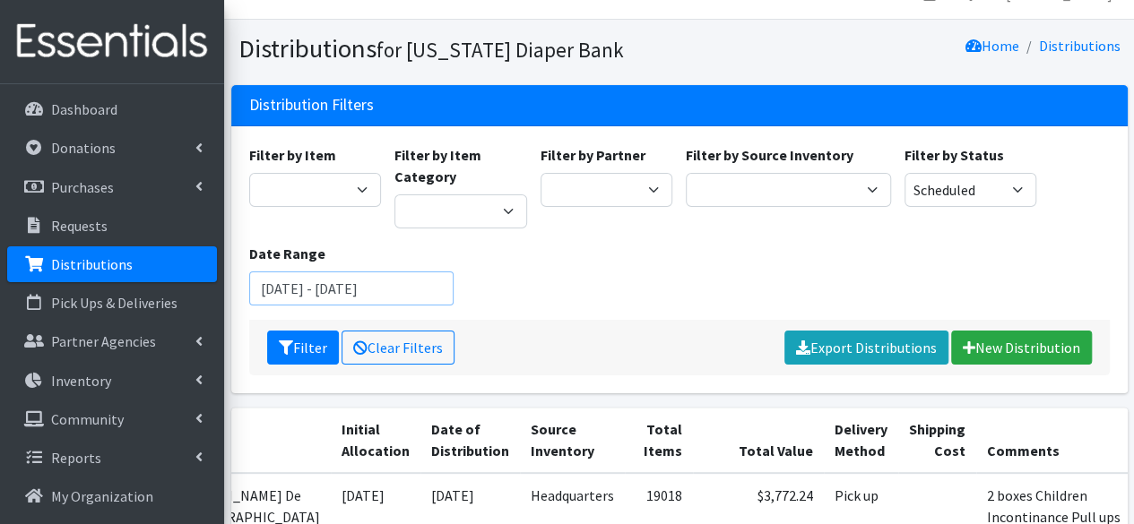
click at [299, 286] on input "October 14, 2024 - October 13, 2025" at bounding box center [351, 289] width 205 height 34
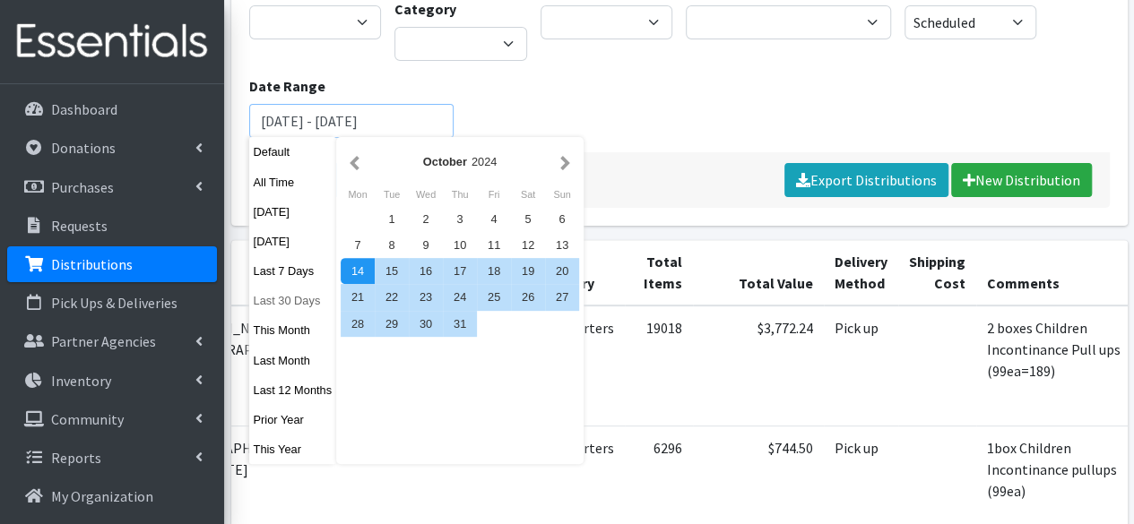
scroll to position [200, 0]
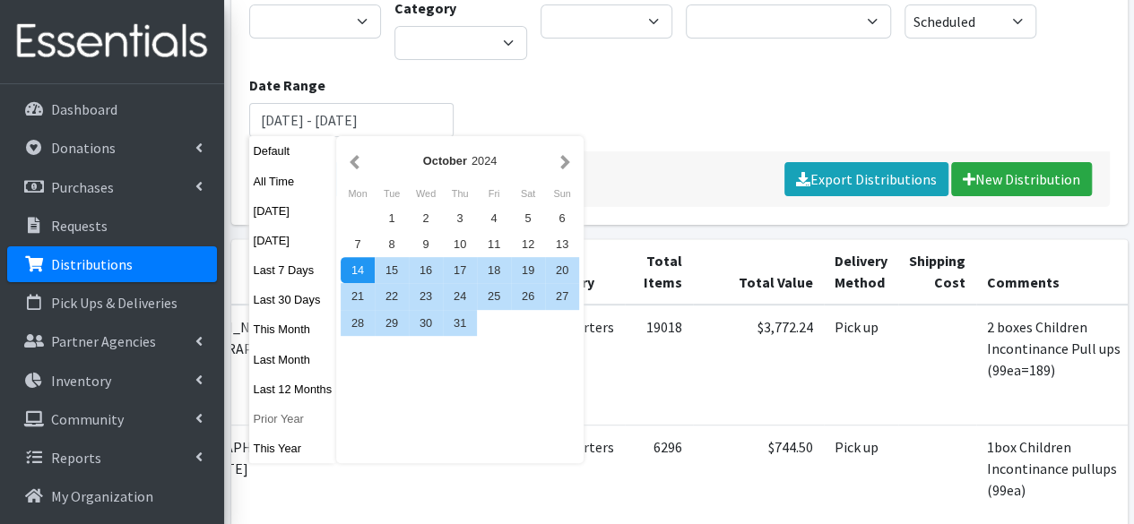
click at [269, 424] on button "Prior Year" at bounding box center [293, 419] width 88 height 26
type input "January 1, 2024 - December 31, 2024"
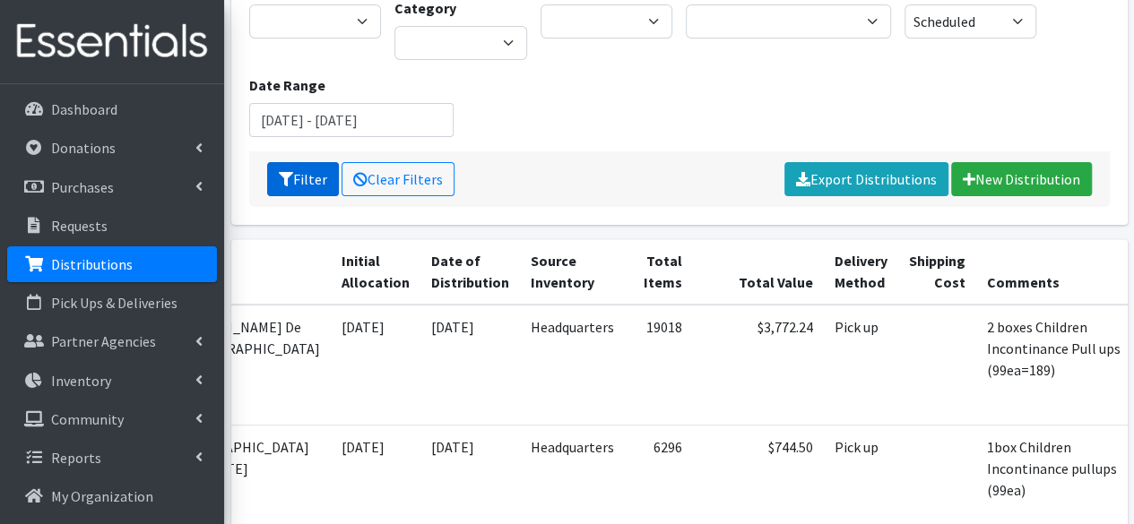
click at [294, 183] on button "Filter" at bounding box center [303, 179] width 72 height 34
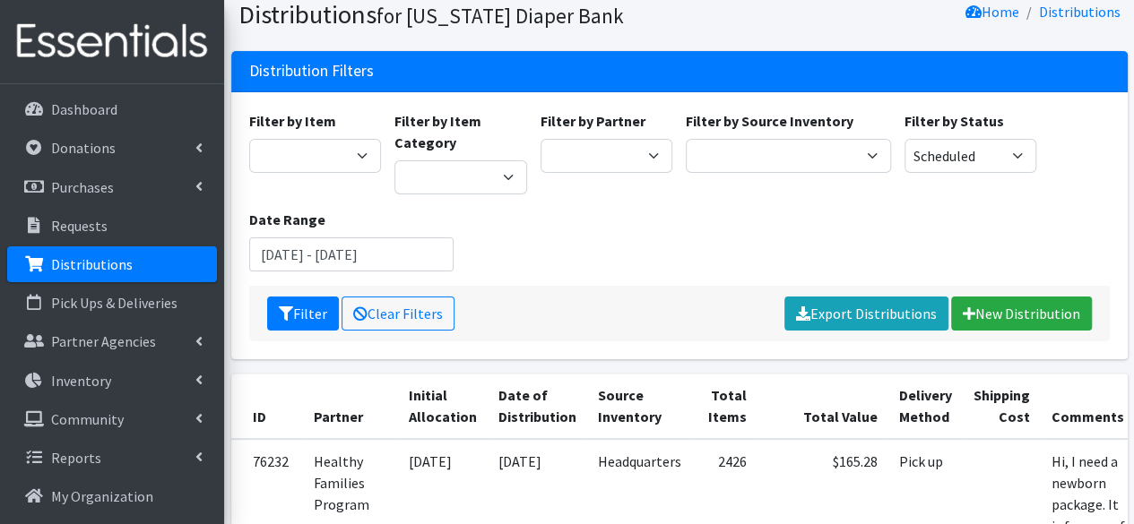
scroll to position [65, 0]
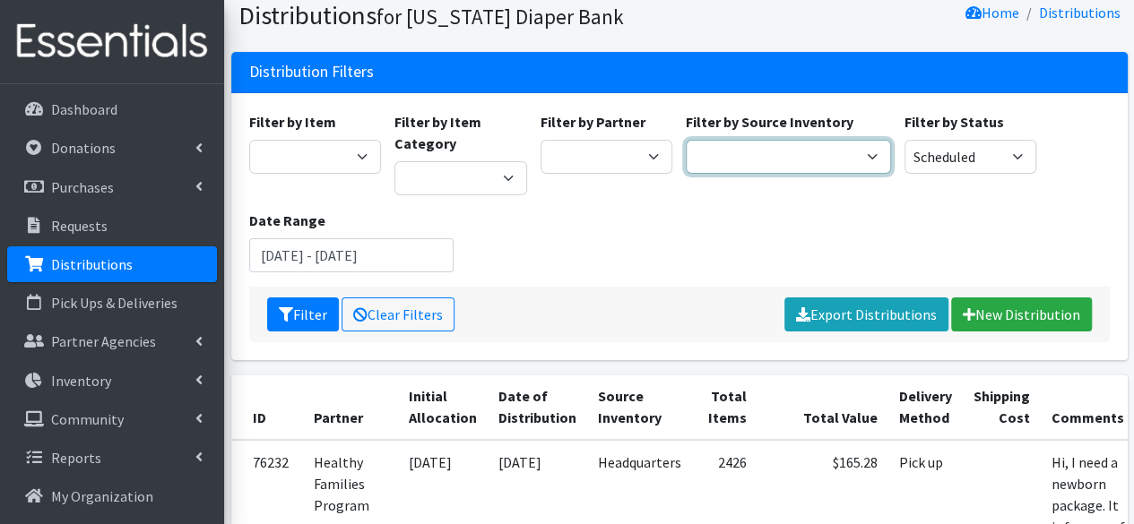
click at [776, 156] on select "Example Location 1 Headquarters" at bounding box center [788, 157] width 205 height 34
click at [923, 200] on div "Filter by Item Adult Briefs (Large/X-Large) Adult Briefs (Medium/Large) Adult B…" at bounding box center [679, 199] width 874 height 176
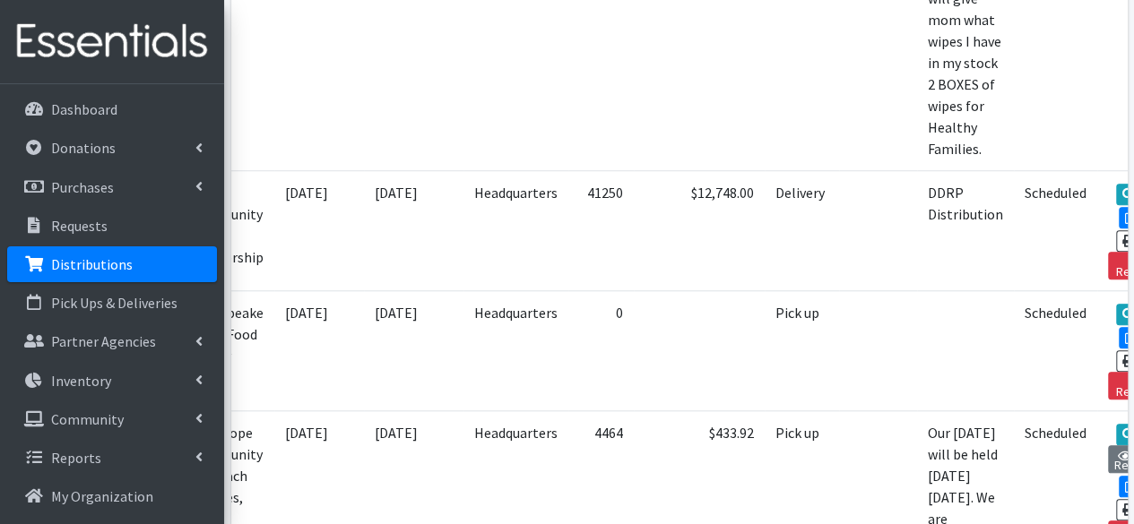
scroll to position [694, 0]
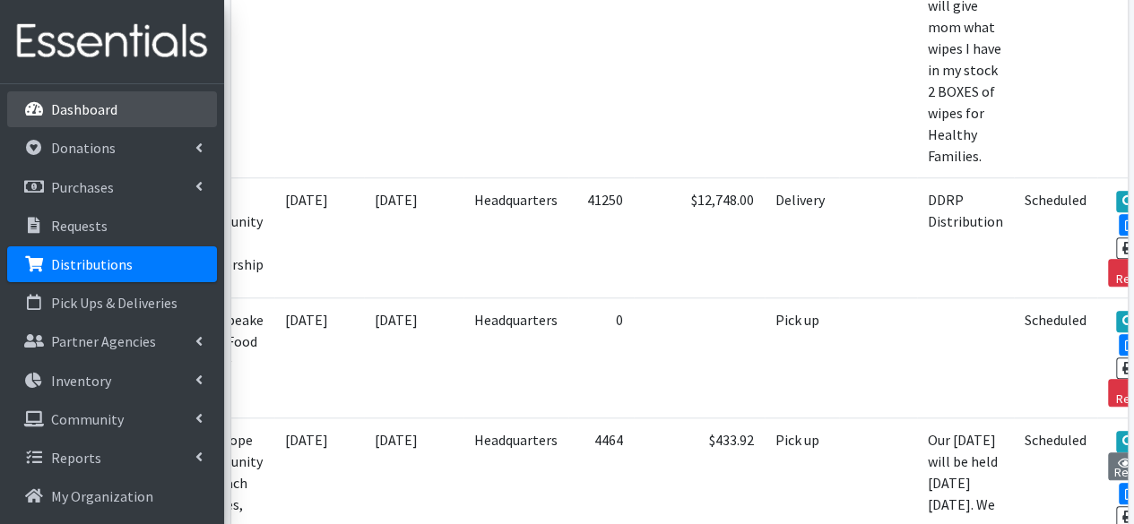
click at [105, 114] on p "Dashboard" at bounding box center [84, 109] width 66 height 18
